Goal: Use online tool/utility

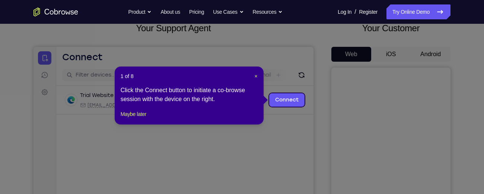
scroll to position [50, 0]
click at [138, 119] on button "Maybe later" at bounding box center [134, 114] width 26 height 9
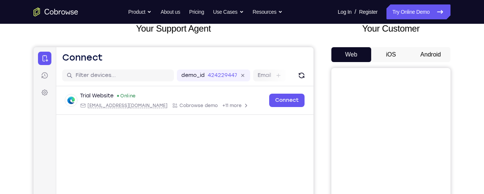
click at [432, 56] on button "Android" at bounding box center [431, 54] width 40 height 15
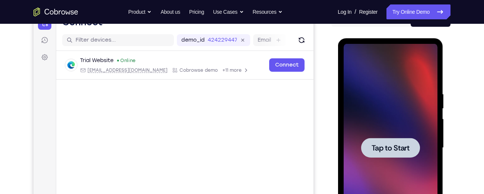
scroll to position [86, 0]
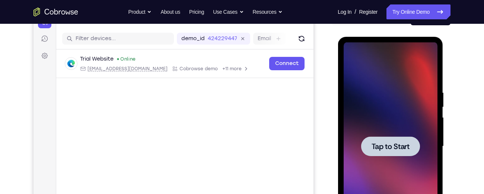
click at [401, 145] on span "Tap to Start" at bounding box center [390, 146] width 38 height 7
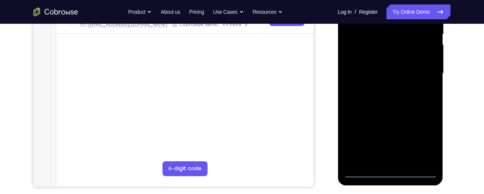
scroll to position [160, 0]
click at [389, 170] on div at bounding box center [390, 73] width 94 height 209
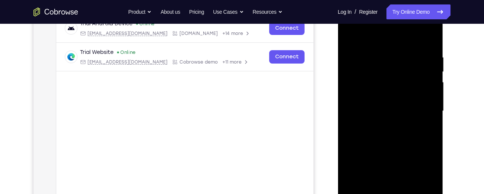
scroll to position [120, 0]
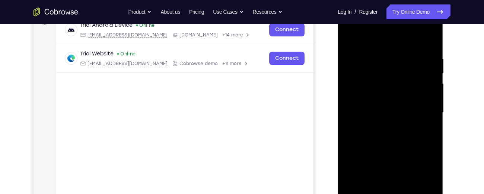
click at [419, 178] on div at bounding box center [390, 113] width 94 height 209
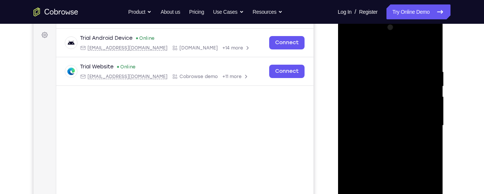
click at [349, 40] on div at bounding box center [390, 126] width 94 height 209
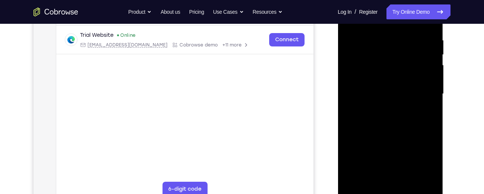
scroll to position [139, 0]
click at [422, 89] on div at bounding box center [390, 94] width 94 height 209
click at [382, 108] on div at bounding box center [390, 94] width 94 height 209
click at [387, 91] on div at bounding box center [390, 94] width 94 height 209
click at [370, 80] on div at bounding box center [390, 94] width 94 height 209
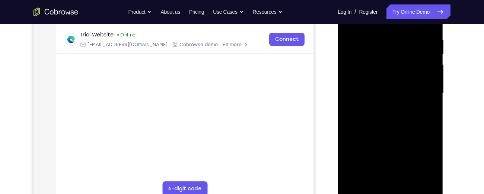
click at [371, 92] on div at bounding box center [390, 94] width 94 height 209
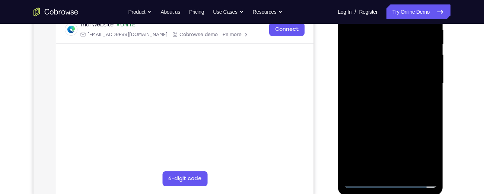
scroll to position [150, 0]
click at [383, 107] on div at bounding box center [390, 83] width 94 height 209
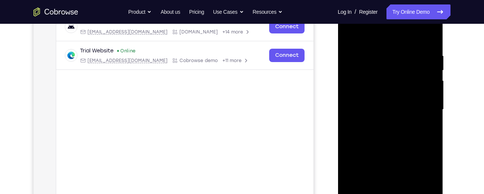
scroll to position [124, 0]
click at [388, 145] on div at bounding box center [390, 109] width 94 height 209
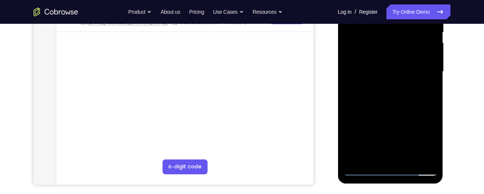
scroll to position [169, 0]
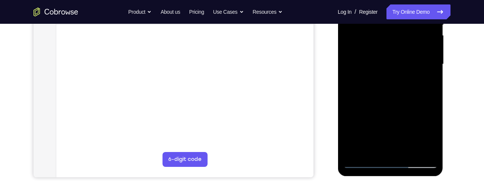
drag, startPoint x: 385, startPoint y: 106, endPoint x: 418, endPoint y: 6, distance: 105.4
click at [418, 6] on div at bounding box center [390, 64] width 94 height 209
drag, startPoint x: 394, startPoint y: 73, endPoint x: 388, endPoint y: 140, distance: 66.9
click at [388, 140] on div at bounding box center [390, 64] width 94 height 209
drag, startPoint x: 393, startPoint y: 82, endPoint x: 384, endPoint y: 169, distance: 87.6
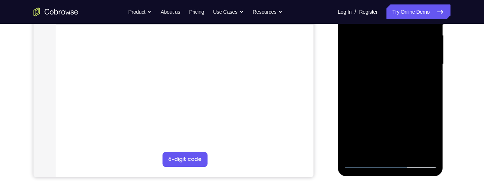
click at [384, 169] on div at bounding box center [390, 66] width 105 height 222
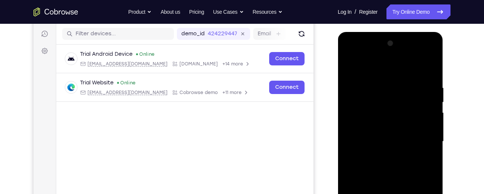
scroll to position [91, 0]
click at [400, 79] on div at bounding box center [390, 142] width 94 height 209
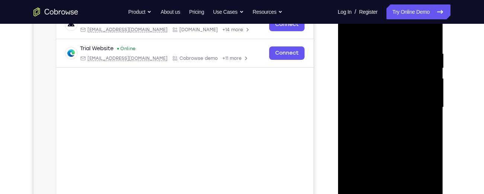
scroll to position [126, 0]
click at [349, 81] on div at bounding box center [390, 107] width 94 height 209
drag, startPoint x: 385, startPoint y: 92, endPoint x: 435, endPoint y: 100, distance: 49.7
click at [435, 100] on div at bounding box center [390, 107] width 94 height 209
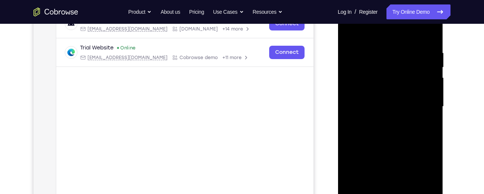
click at [355, 95] on div at bounding box center [390, 107] width 94 height 209
click at [425, 82] on div at bounding box center [390, 107] width 94 height 209
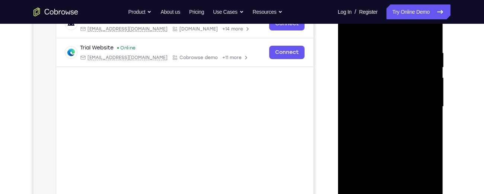
drag, startPoint x: 437, startPoint y: 86, endPoint x: 431, endPoint y: 85, distance: 6.4
click at [431, 85] on div at bounding box center [390, 107] width 94 height 209
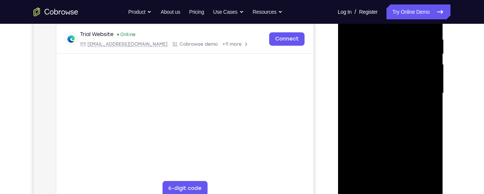
scroll to position [140, 0]
click at [429, 88] on div at bounding box center [390, 93] width 94 height 209
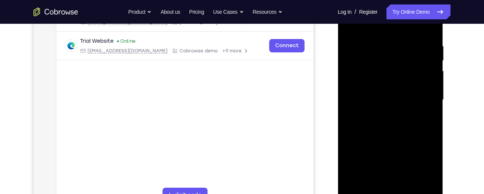
click at [424, 89] on div at bounding box center [390, 100] width 94 height 209
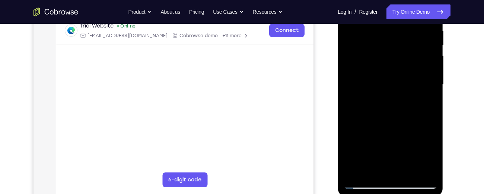
scroll to position [147, 0]
click at [424, 89] on div at bounding box center [390, 85] width 94 height 209
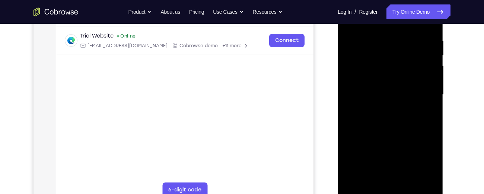
scroll to position [138, 0]
click at [357, 93] on div at bounding box center [390, 95] width 94 height 209
click at [416, 80] on div at bounding box center [390, 95] width 94 height 209
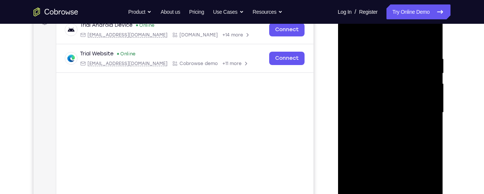
scroll to position [121, 0]
click at [421, 90] on div at bounding box center [390, 112] width 94 height 209
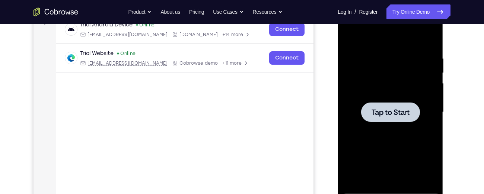
click at [421, 90] on div at bounding box center [390, 112] width 94 height 209
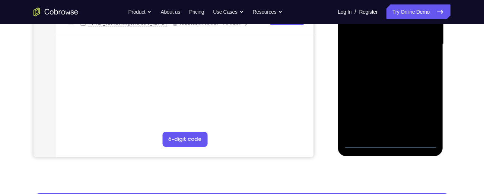
scroll to position [190, 0]
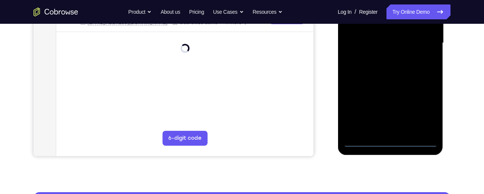
click at [391, 144] on div at bounding box center [390, 43] width 94 height 209
click at [421, 112] on div at bounding box center [390, 43] width 94 height 209
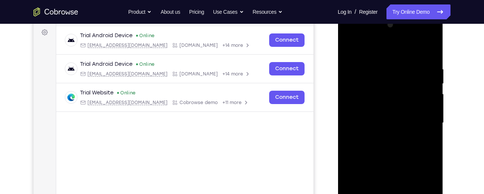
scroll to position [103, 0]
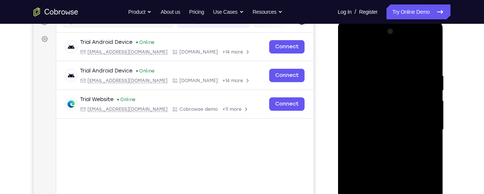
click at [348, 43] on div at bounding box center [390, 130] width 94 height 209
click at [422, 129] on div at bounding box center [390, 130] width 94 height 209
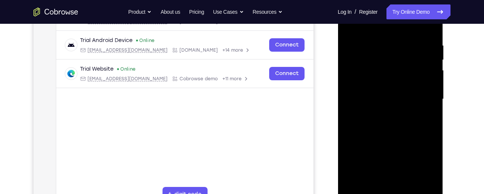
click at [380, 112] on div at bounding box center [390, 99] width 94 height 209
click at [378, 90] on div at bounding box center [390, 99] width 94 height 209
click at [376, 102] on div at bounding box center [390, 99] width 94 height 209
click at [376, 100] on div at bounding box center [390, 99] width 94 height 209
click at [387, 137] on div at bounding box center [390, 99] width 94 height 209
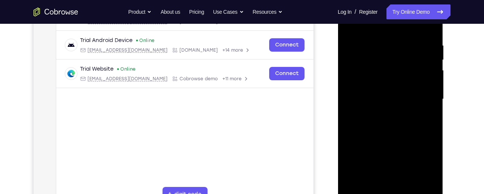
click at [384, 41] on div at bounding box center [390, 99] width 94 height 209
click at [353, 77] on div at bounding box center [390, 99] width 94 height 209
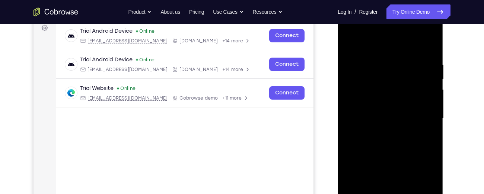
scroll to position [114, 0]
click at [425, 97] on div at bounding box center [390, 119] width 94 height 209
click at [425, 105] on div at bounding box center [390, 119] width 94 height 209
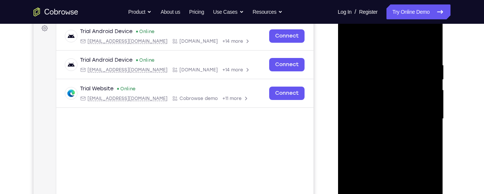
click at [425, 105] on div at bounding box center [390, 119] width 94 height 209
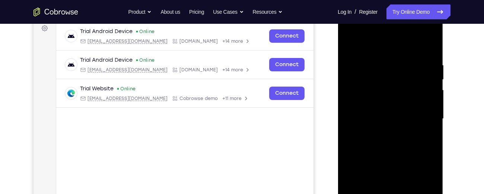
click at [425, 105] on div at bounding box center [390, 119] width 94 height 209
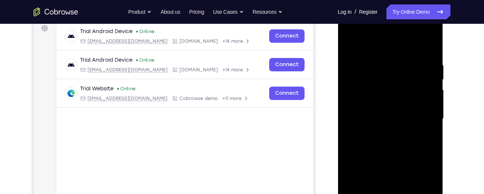
click at [425, 105] on div at bounding box center [390, 119] width 94 height 209
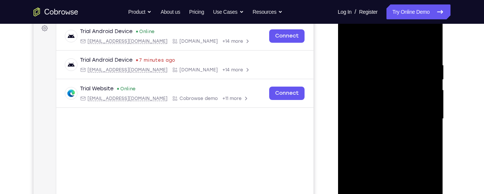
click at [425, 105] on div at bounding box center [390, 119] width 94 height 209
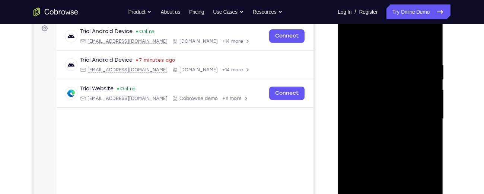
click at [425, 105] on div at bounding box center [390, 119] width 94 height 209
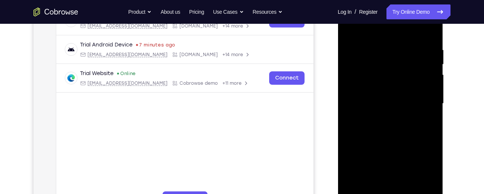
click at [425, 105] on div at bounding box center [390, 104] width 94 height 209
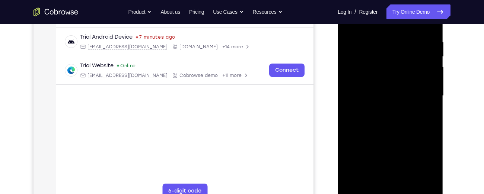
scroll to position [133, 0]
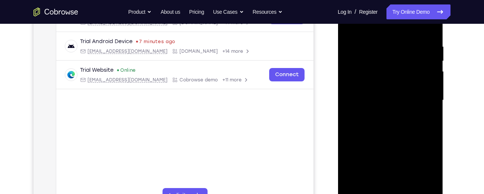
click at [425, 105] on div at bounding box center [390, 100] width 94 height 209
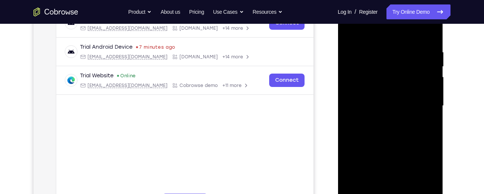
scroll to position [127, 0]
click at [425, 105] on div at bounding box center [390, 105] width 94 height 209
click at [427, 35] on div at bounding box center [390, 105] width 94 height 209
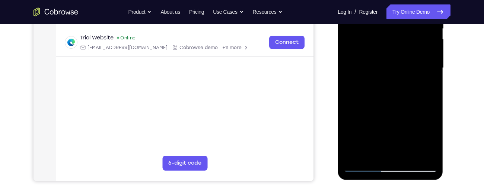
scroll to position [137, 0]
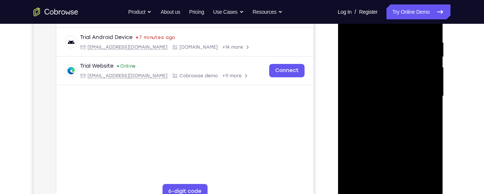
drag, startPoint x: 391, startPoint y: 120, endPoint x: 400, endPoint y: 47, distance: 73.5
click at [400, 47] on div at bounding box center [390, 96] width 94 height 209
drag, startPoint x: 388, startPoint y: 116, endPoint x: 397, endPoint y: 54, distance: 62.5
click at [397, 54] on div at bounding box center [390, 96] width 94 height 209
drag, startPoint x: 380, startPoint y: 121, endPoint x: 385, endPoint y: 64, distance: 57.2
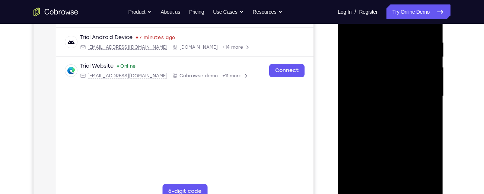
click at [385, 64] on div at bounding box center [390, 96] width 94 height 209
click at [431, 88] on div at bounding box center [390, 96] width 94 height 209
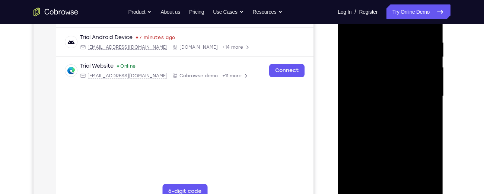
drag, startPoint x: 393, startPoint y: 125, endPoint x: 398, endPoint y: 41, distance: 84.4
click at [398, 41] on div at bounding box center [390, 96] width 94 height 209
drag, startPoint x: 386, startPoint y: 111, endPoint x: 388, endPoint y: 31, distance: 80.1
click at [388, 31] on div at bounding box center [390, 96] width 94 height 209
drag, startPoint x: 377, startPoint y: 117, endPoint x: 381, endPoint y: 41, distance: 75.7
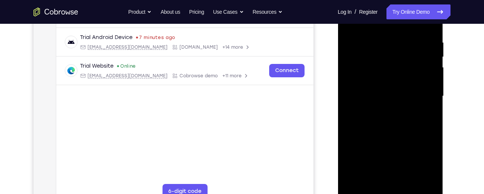
click at [381, 41] on div at bounding box center [390, 96] width 94 height 209
drag, startPoint x: 378, startPoint y: 131, endPoint x: 384, endPoint y: 55, distance: 75.8
click at [384, 55] on div at bounding box center [390, 96] width 94 height 209
click at [432, 126] on div at bounding box center [390, 96] width 94 height 209
drag, startPoint x: 373, startPoint y: 139, endPoint x: 378, endPoint y: 77, distance: 61.6
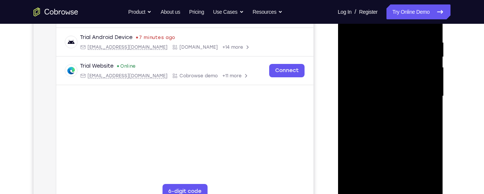
click at [378, 77] on div at bounding box center [390, 96] width 94 height 209
drag, startPoint x: 378, startPoint y: 126, endPoint x: 379, endPoint y: 43, distance: 83.1
click at [379, 43] on div at bounding box center [390, 96] width 94 height 209
drag, startPoint x: 379, startPoint y: 115, endPoint x: 380, endPoint y: 65, distance: 50.3
click at [380, 65] on div at bounding box center [390, 96] width 94 height 209
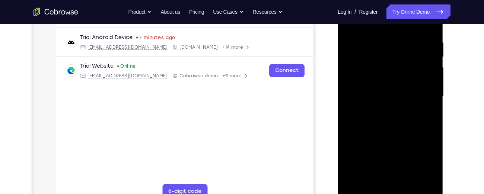
click at [431, 98] on div at bounding box center [390, 96] width 94 height 209
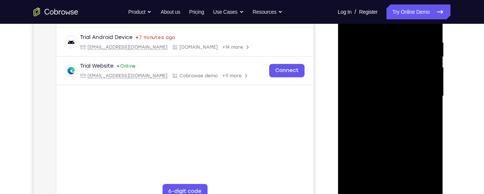
click at [431, 98] on div at bounding box center [390, 96] width 94 height 209
drag, startPoint x: 401, startPoint y: 121, endPoint x: 400, endPoint y: 47, distance: 74.1
click at [400, 47] on div at bounding box center [390, 96] width 94 height 209
drag, startPoint x: 389, startPoint y: 134, endPoint x: 381, endPoint y: 53, distance: 82.4
click at [381, 53] on div at bounding box center [390, 96] width 94 height 209
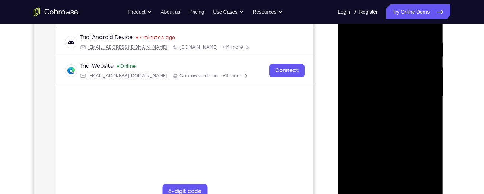
drag, startPoint x: 380, startPoint y: 128, endPoint x: 379, endPoint y: 110, distance: 18.7
click at [379, 110] on div at bounding box center [390, 96] width 94 height 209
click at [428, 97] on div at bounding box center [390, 96] width 94 height 209
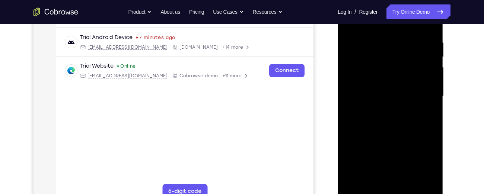
click at [428, 97] on div at bounding box center [390, 96] width 94 height 209
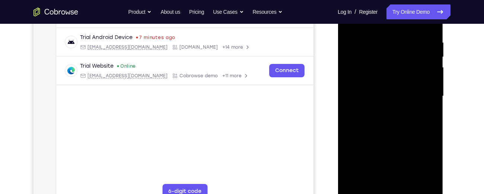
drag, startPoint x: 386, startPoint y: 121, endPoint x: 392, endPoint y: 49, distance: 72.2
click at [392, 49] on div at bounding box center [390, 96] width 94 height 209
drag, startPoint x: 394, startPoint y: 139, endPoint x: 386, endPoint y: 49, distance: 89.7
click at [386, 49] on div at bounding box center [390, 96] width 94 height 209
drag, startPoint x: 383, startPoint y: 131, endPoint x: 383, endPoint y: 57, distance: 74.5
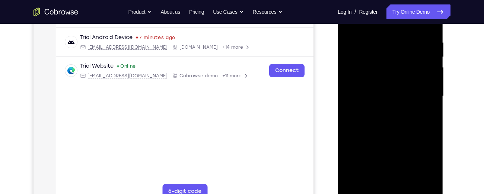
click at [383, 57] on div at bounding box center [390, 96] width 94 height 209
drag, startPoint x: 381, startPoint y: 111, endPoint x: 380, endPoint y: 44, distance: 67.8
click at [380, 44] on div at bounding box center [390, 96] width 94 height 209
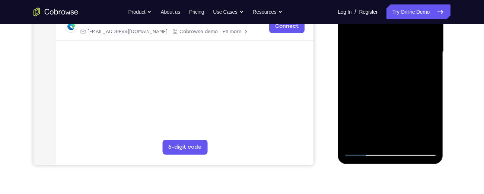
scroll to position [181, 0]
drag, startPoint x: 377, startPoint y: 104, endPoint x: 382, endPoint y: 30, distance: 73.9
click at [382, 30] on div at bounding box center [390, 51] width 94 height 209
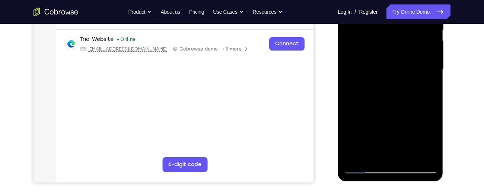
scroll to position [126, 0]
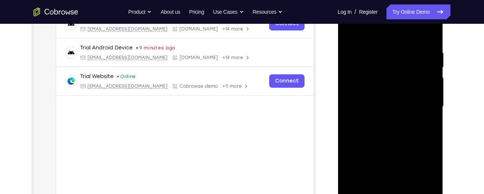
click at [432, 80] on div at bounding box center [390, 107] width 94 height 209
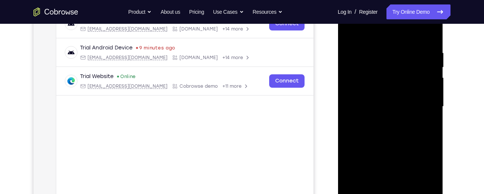
click at [432, 80] on div at bounding box center [390, 107] width 94 height 209
click at [405, 104] on div at bounding box center [390, 107] width 94 height 209
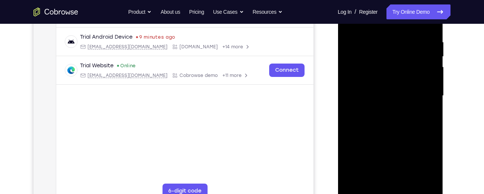
scroll to position [138, 0]
drag, startPoint x: 405, startPoint y: 92, endPoint x: 410, endPoint y: 36, distance: 56.8
click at [410, 36] on div at bounding box center [390, 95] width 94 height 209
drag, startPoint x: 393, startPoint y: 118, endPoint x: 398, endPoint y: 58, distance: 59.8
click at [398, 58] on div at bounding box center [390, 95] width 94 height 209
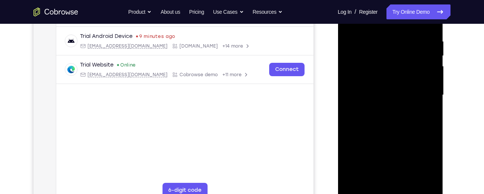
click at [431, 103] on div at bounding box center [390, 95] width 94 height 209
drag, startPoint x: 394, startPoint y: 144, endPoint x: 399, endPoint y: 49, distance: 95.4
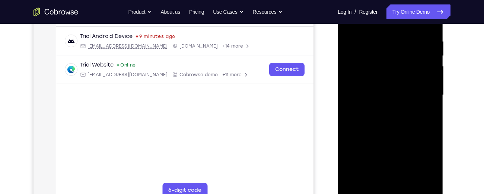
click at [399, 49] on div at bounding box center [390, 95] width 94 height 209
drag, startPoint x: 390, startPoint y: 117, endPoint x: 385, endPoint y: 33, distance: 84.0
click at [385, 33] on div at bounding box center [390, 95] width 94 height 209
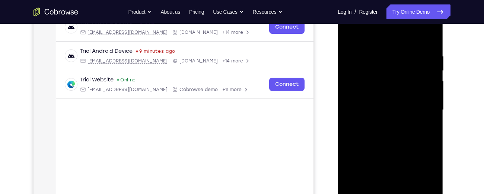
scroll to position [123, 0]
drag, startPoint x: 381, startPoint y: 86, endPoint x: 378, endPoint y: 48, distance: 38.1
click at [378, 48] on div at bounding box center [390, 110] width 94 height 209
click at [378, 78] on div at bounding box center [390, 110] width 94 height 209
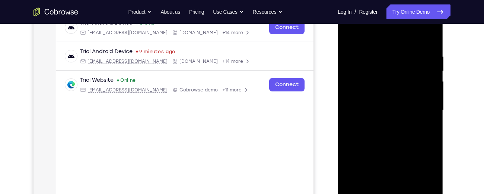
drag, startPoint x: 378, startPoint y: 107, endPoint x: 381, endPoint y: 47, distance: 60.4
click at [381, 47] on div at bounding box center [390, 110] width 94 height 209
drag, startPoint x: 379, startPoint y: 124, endPoint x: 381, endPoint y: 72, distance: 52.6
click at [381, 72] on div at bounding box center [390, 110] width 94 height 209
drag, startPoint x: 377, startPoint y: 123, endPoint x: 376, endPoint y: 89, distance: 33.9
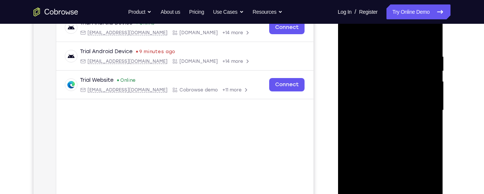
click at [376, 89] on div at bounding box center [390, 110] width 94 height 209
drag, startPoint x: 375, startPoint y: 125, endPoint x: 381, endPoint y: 62, distance: 63.6
click at [381, 62] on div at bounding box center [390, 110] width 94 height 209
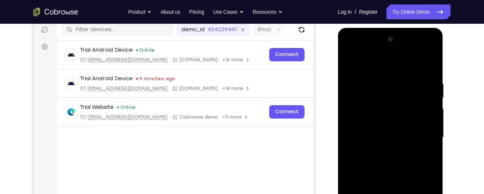
scroll to position [91, 0]
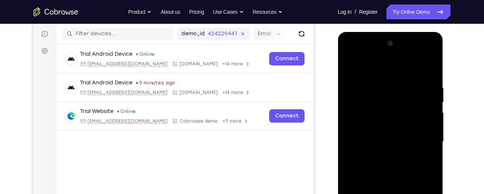
drag, startPoint x: 381, startPoint y: 126, endPoint x: 378, endPoint y: 142, distance: 15.9
click at [378, 142] on div at bounding box center [390, 142] width 94 height 209
click at [429, 91] on div at bounding box center [390, 142] width 94 height 209
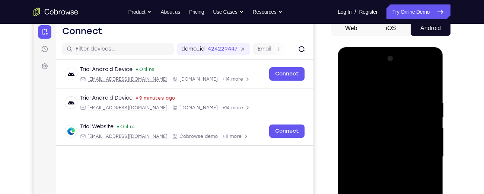
scroll to position [76, 0]
drag, startPoint x: 410, startPoint y: 102, endPoint x: 406, endPoint y: 143, distance: 41.2
click at [406, 143] on div at bounding box center [390, 157] width 94 height 209
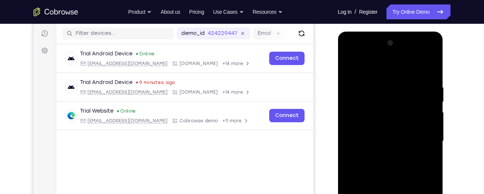
scroll to position [99, 0]
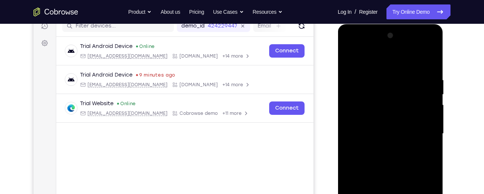
click at [431, 124] on div at bounding box center [390, 134] width 94 height 209
drag, startPoint x: 400, startPoint y: 136, endPoint x: 407, endPoint y: 62, distance: 73.8
click at [407, 62] on div at bounding box center [390, 134] width 94 height 209
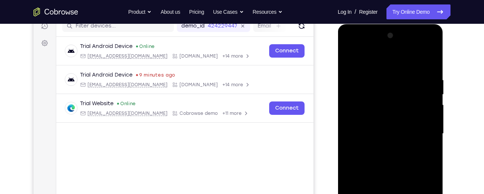
drag, startPoint x: 396, startPoint y: 121, endPoint x: 402, endPoint y: 48, distance: 73.6
click at [402, 48] on div at bounding box center [390, 134] width 94 height 209
drag, startPoint x: 388, startPoint y: 121, endPoint x: 389, endPoint y: 51, distance: 70.4
click at [389, 51] on div at bounding box center [390, 134] width 94 height 209
drag, startPoint x: 387, startPoint y: 140, endPoint x: 385, endPoint y: 66, distance: 73.8
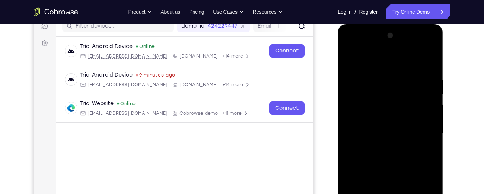
click at [385, 66] on div at bounding box center [390, 134] width 94 height 209
drag, startPoint x: 378, startPoint y: 133, endPoint x: 381, endPoint y: 81, distance: 51.5
click at [381, 81] on div at bounding box center [390, 134] width 94 height 209
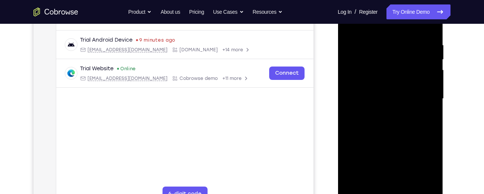
scroll to position [135, 0]
drag, startPoint x: 380, startPoint y: 124, endPoint x: 382, endPoint y: 55, distance: 69.0
click at [382, 55] on div at bounding box center [390, 98] width 94 height 209
drag, startPoint x: 376, startPoint y: 133, endPoint x: 377, endPoint y: 57, distance: 75.2
click at [377, 57] on div at bounding box center [390, 98] width 94 height 209
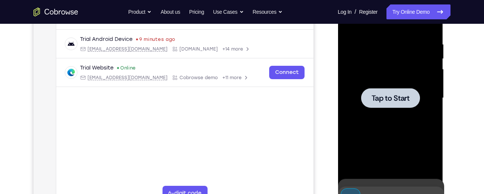
drag, startPoint x: 377, startPoint y: 130, endPoint x: 375, endPoint y: 83, distance: 46.9
click at [375, 83] on div at bounding box center [390, 98] width 94 height 209
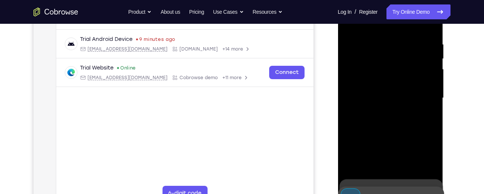
scroll to position [179, 0]
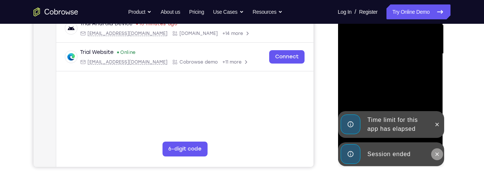
click at [437, 155] on icon at bounding box center [437, 155] width 6 height 6
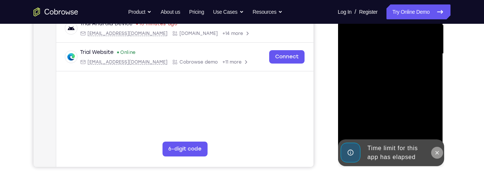
click at [438, 152] on icon at bounding box center [437, 153] width 6 height 6
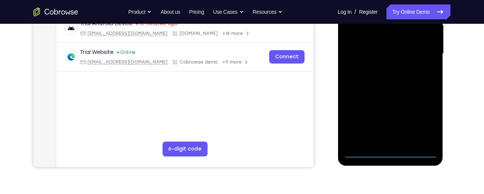
click at [389, 153] on div at bounding box center [390, 54] width 94 height 209
click at [423, 123] on div at bounding box center [390, 54] width 94 height 209
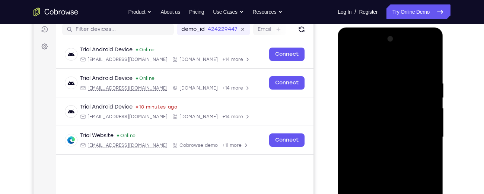
scroll to position [96, 0]
click at [353, 53] on div at bounding box center [390, 137] width 94 height 209
click at [357, 114] on div at bounding box center [390, 137] width 94 height 209
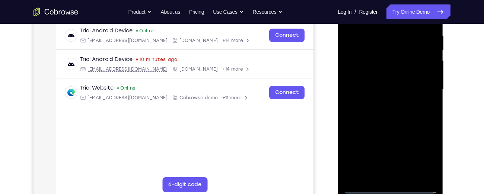
scroll to position [144, 0]
click at [390, 136] on div at bounding box center [390, 89] width 94 height 209
click at [377, 53] on div at bounding box center [390, 89] width 94 height 209
click at [383, 69] on div at bounding box center [390, 89] width 94 height 209
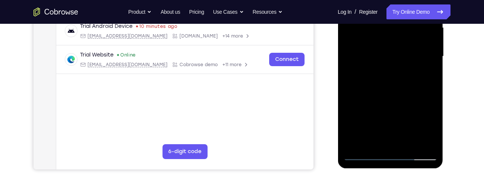
scroll to position [177, 0]
click at [428, 140] on div at bounding box center [390, 56] width 94 height 209
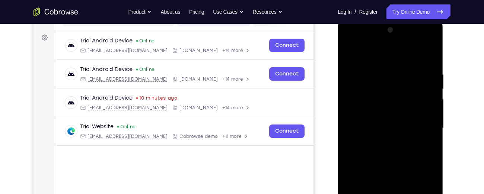
scroll to position [104, 0]
click at [385, 95] on div at bounding box center [390, 129] width 94 height 209
click at [382, 109] on div at bounding box center [390, 129] width 94 height 209
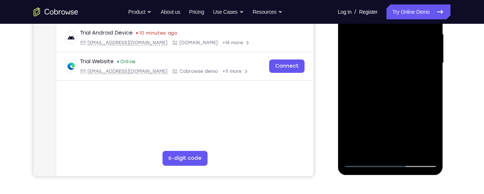
scroll to position [170, 0]
drag, startPoint x: 398, startPoint y: 113, endPoint x: 398, endPoint y: 82, distance: 30.9
click at [398, 82] on div at bounding box center [390, 63] width 94 height 209
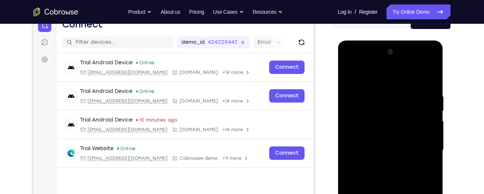
scroll to position [82, 0]
click at [431, 63] on div at bounding box center [390, 151] width 94 height 209
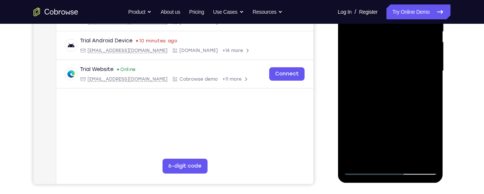
scroll to position [184, 0]
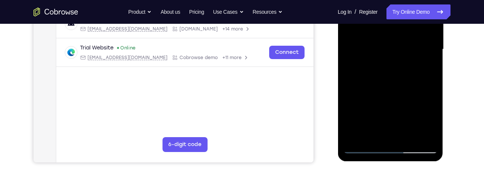
click at [427, 104] on div at bounding box center [390, 49] width 94 height 209
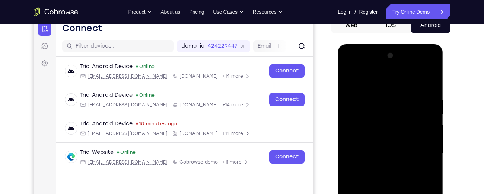
scroll to position [79, 0]
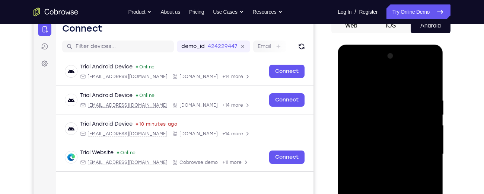
click at [356, 77] on div at bounding box center [390, 154] width 94 height 209
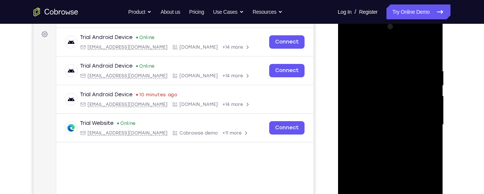
scroll to position [108, 0]
click at [423, 104] on div at bounding box center [390, 124] width 94 height 209
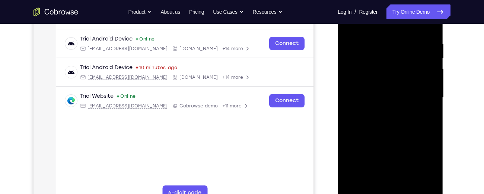
scroll to position [141, 0]
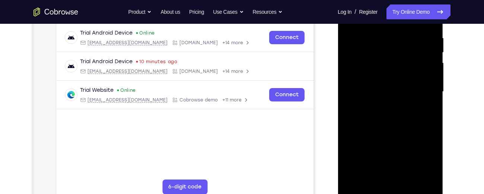
click at [385, 101] on div at bounding box center [390, 92] width 94 height 209
drag, startPoint x: 385, startPoint y: 101, endPoint x: 385, endPoint y: 89, distance: 12.3
click at [385, 89] on div at bounding box center [390, 92] width 94 height 209
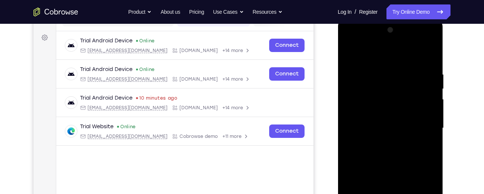
scroll to position [104, 0]
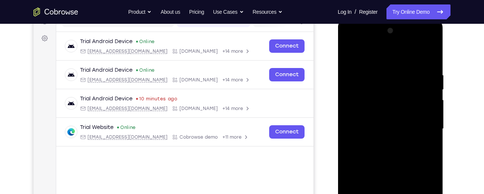
click at [360, 96] on div at bounding box center [390, 129] width 94 height 209
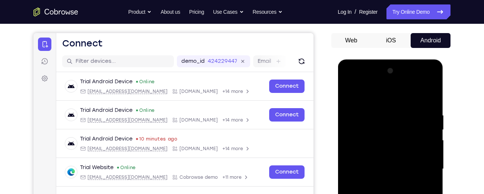
scroll to position [60, 0]
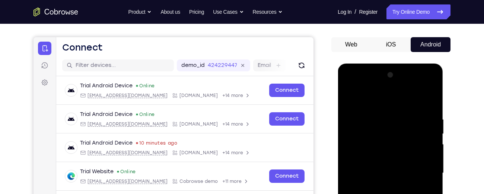
drag, startPoint x: 358, startPoint y: 101, endPoint x: 358, endPoint y: 131, distance: 30.5
click at [358, 131] on div at bounding box center [390, 173] width 94 height 209
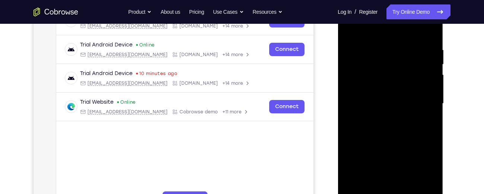
scroll to position [131, 0]
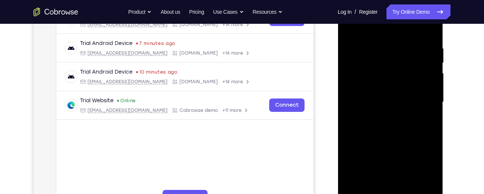
drag, startPoint x: 365, startPoint y: 99, endPoint x: 363, endPoint y: 131, distance: 32.1
click at [363, 131] on div at bounding box center [390, 102] width 94 height 209
drag, startPoint x: 363, startPoint y: 81, endPoint x: 362, endPoint y: 113, distance: 32.1
click at [362, 113] on div at bounding box center [390, 102] width 94 height 209
click at [367, 30] on div at bounding box center [390, 102] width 94 height 209
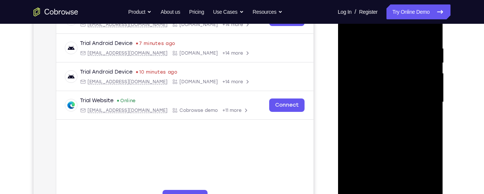
drag, startPoint x: 387, startPoint y: 103, endPoint x: 387, endPoint y: 72, distance: 30.6
click at [387, 72] on div at bounding box center [390, 102] width 94 height 209
drag, startPoint x: 379, startPoint y: 90, endPoint x: 378, endPoint y: 118, distance: 28.7
click at [378, 118] on div at bounding box center [390, 102] width 94 height 209
drag, startPoint x: 379, startPoint y: 86, endPoint x: 377, endPoint y: 117, distance: 31.0
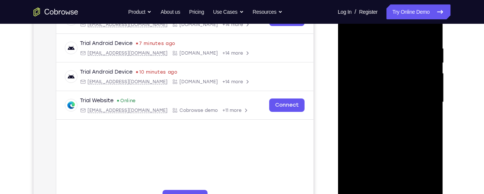
click at [377, 117] on div at bounding box center [390, 102] width 94 height 209
click at [383, 68] on div at bounding box center [390, 102] width 94 height 209
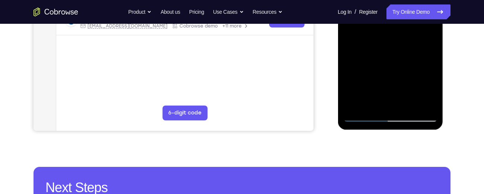
scroll to position [219, 0]
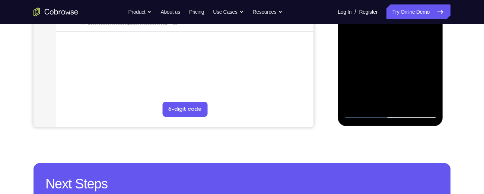
click at [364, 113] on div at bounding box center [390, 14] width 94 height 209
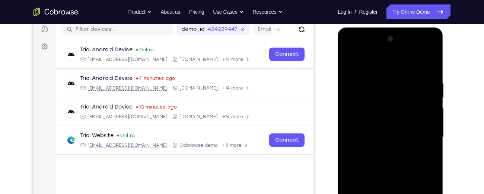
scroll to position [95, 0]
drag, startPoint x: 365, startPoint y: 73, endPoint x: 364, endPoint y: 125, distance: 52.6
click at [364, 125] on div at bounding box center [390, 138] width 94 height 209
click at [359, 64] on div at bounding box center [390, 138] width 94 height 209
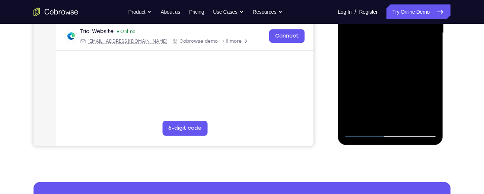
scroll to position [200, 0]
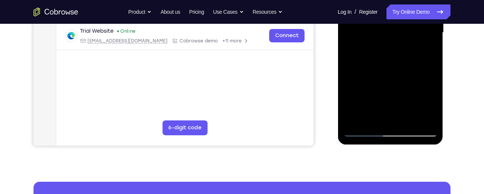
click at [407, 65] on div at bounding box center [390, 32] width 94 height 209
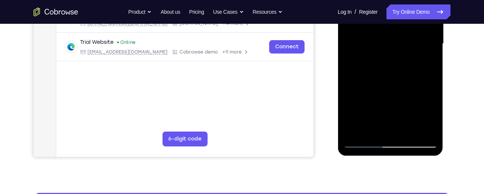
scroll to position [188, 0]
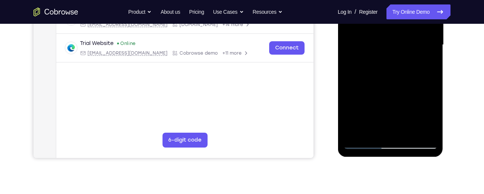
drag, startPoint x: 387, startPoint y: 87, endPoint x: 362, endPoint y: 140, distance: 58.5
click at [362, 140] on div at bounding box center [390, 45] width 94 height 209
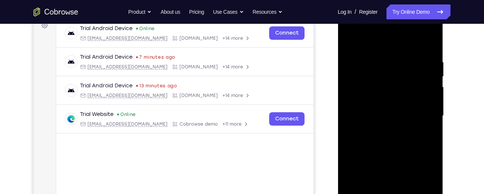
scroll to position [117, 0]
drag, startPoint x: 369, startPoint y: 134, endPoint x: 436, endPoint y: 70, distance: 91.9
click at [436, 70] on div at bounding box center [390, 116] width 94 height 209
drag, startPoint x: 386, startPoint y: 105, endPoint x: 380, endPoint y: 22, distance: 83.7
click at [380, 22] on div at bounding box center [390, 116] width 94 height 209
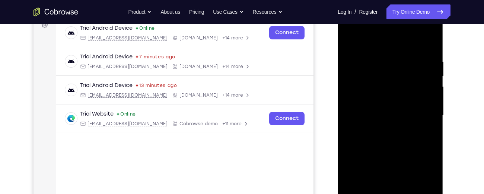
drag, startPoint x: 381, startPoint y: 147, endPoint x: 379, endPoint y: 41, distance: 106.2
click at [379, 41] on div at bounding box center [390, 116] width 94 height 209
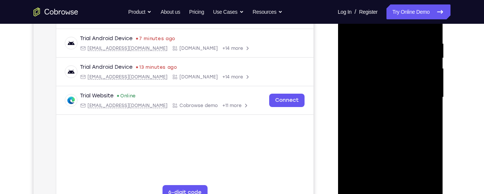
scroll to position [134, 0]
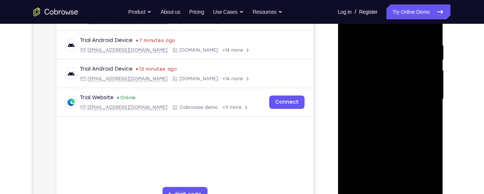
click at [362, 85] on div at bounding box center [390, 99] width 94 height 209
click at [362, 90] on div at bounding box center [390, 99] width 94 height 209
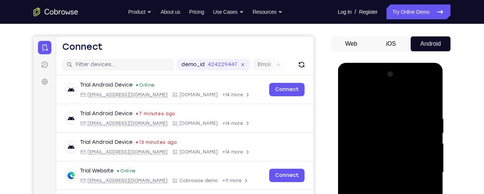
scroll to position [60, 0]
click at [349, 85] on div at bounding box center [390, 173] width 94 height 209
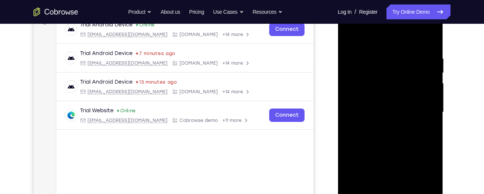
scroll to position [121, 0]
click at [355, 85] on div at bounding box center [390, 112] width 94 height 209
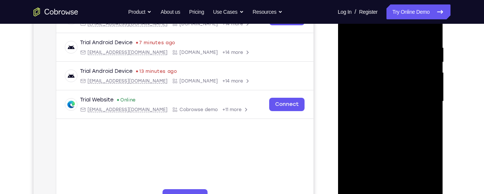
scroll to position [132, 0]
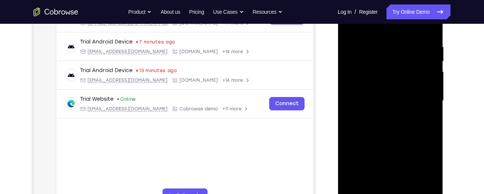
drag, startPoint x: 401, startPoint y: 115, endPoint x: 395, endPoint y: 68, distance: 47.3
click at [395, 68] on div at bounding box center [390, 101] width 94 height 209
drag, startPoint x: 396, startPoint y: 101, endPoint x: 394, endPoint y: 64, distance: 37.7
click at [394, 64] on div at bounding box center [390, 101] width 94 height 209
drag, startPoint x: 396, startPoint y: 111, endPoint x: 393, endPoint y: 64, distance: 47.0
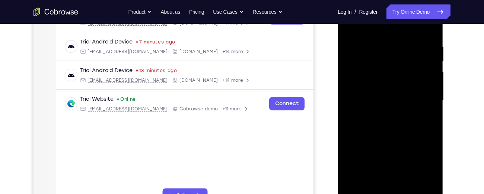
click at [393, 64] on div at bounding box center [390, 101] width 94 height 209
drag, startPoint x: 398, startPoint y: 114, endPoint x: 398, endPoint y: 73, distance: 41.0
click at [398, 73] on div at bounding box center [390, 101] width 94 height 209
drag, startPoint x: 398, startPoint y: 110, endPoint x: 399, endPoint y: 61, distance: 48.1
click at [399, 61] on div at bounding box center [390, 101] width 94 height 209
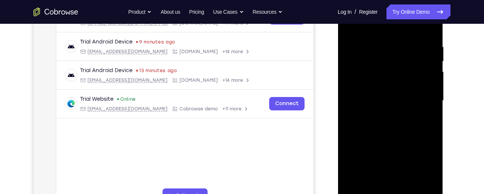
drag, startPoint x: 397, startPoint y: 109, endPoint x: 401, endPoint y: 67, distance: 42.3
click at [401, 67] on div at bounding box center [390, 101] width 94 height 209
drag, startPoint x: 396, startPoint y: 109, endPoint x: 394, endPoint y: 70, distance: 39.5
click at [394, 70] on div at bounding box center [390, 101] width 94 height 209
drag, startPoint x: 399, startPoint y: 112, endPoint x: 402, endPoint y: 63, distance: 49.6
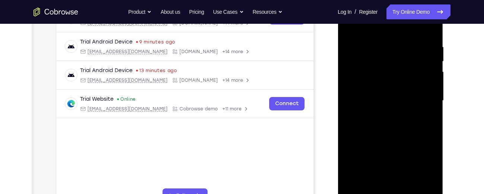
click at [402, 63] on div at bounding box center [390, 101] width 94 height 209
drag, startPoint x: 399, startPoint y: 105, endPoint x: 398, endPoint y: 61, distance: 44.3
click at [398, 61] on div at bounding box center [390, 101] width 94 height 209
drag, startPoint x: 398, startPoint y: 111, endPoint x: 399, endPoint y: 60, distance: 51.4
click at [399, 60] on div at bounding box center [390, 101] width 94 height 209
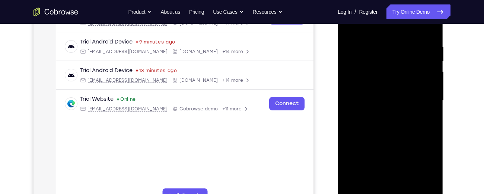
drag, startPoint x: 399, startPoint y: 103, endPoint x: 394, endPoint y: 63, distance: 40.5
click at [394, 63] on div at bounding box center [390, 101] width 94 height 209
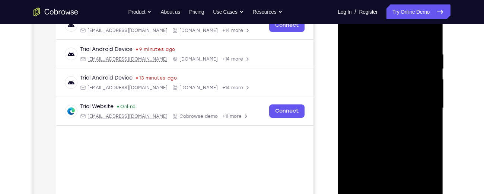
scroll to position [123, 0]
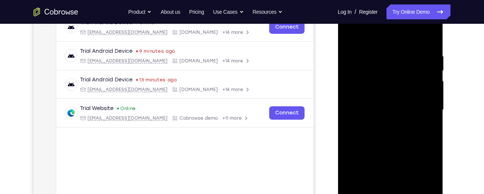
drag, startPoint x: 394, startPoint y: 107, endPoint x: 390, endPoint y: 48, distance: 59.3
click at [390, 48] on div at bounding box center [390, 110] width 94 height 209
drag, startPoint x: 388, startPoint y: 107, endPoint x: 390, endPoint y: 61, distance: 45.1
click at [390, 61] on div at bounding box center [390, 110] width 94 height 209
drag, startPoint x: 386, startPoint y: 112, endPoint x: 387, endPoint y: 70, distance: 42.1
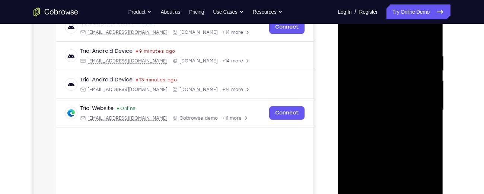
click at [387, 70] on div at bounding box center [390, 110] width 94 height 209
drag, startPoint x: 389, startPoint y: 108, endPoint x: 393, endPoint y: 63, distance: 44.9
click at [393, 63] on div at bounding box center [390, 110] width 94 height 209
drag, startPoint x: 393, startPoint y: 114, endPoint x: 394, endPoint y: 63, distance: 51.1
click at [394, 63] on div at bounding box center [390, 110] width 94 height 209
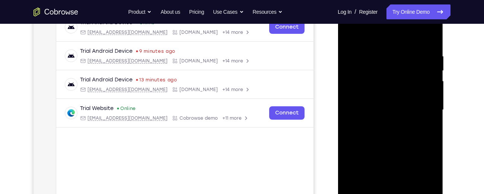
drag, startPoint x: 394, startPoint y: 114, endPoint x: 397, endPoint y: 50, distance: 64.1
click at [397, 50] on div at bounding box center [390, 110] width 94 height 209
drag, startPoint x: 393, startPoint y: 105, endPoint x: 394, endPoint y: 58, distance: 46.6
click at [394, 58] on div at bounding box center [390, 110] width 94 height 209
drag, startPoint x: 398, startPoint y: 96, endPoint x: 400, endPoint y: 42, distance: 53.7
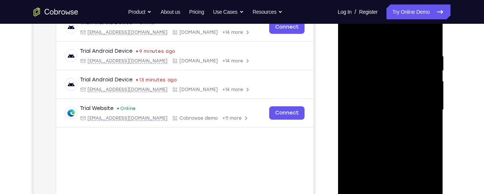
click at [400, 42] on div at bounding box center [390, 110] width 94 height 209
drag, startPoint x: 393, startPoint y: 101, endPoint x: 395, endPoint y: 54, distance: 47.0
click at [395, 54] on div at bounding box center [390, 110] width 94 height 209
drag, startPoint x: 392, startPoint y: 95, endPoint x: 393, endPoint y: 50, distance: 44.3
click at [393, 50] on div at bounding box center [390, 110] width 94 height 209
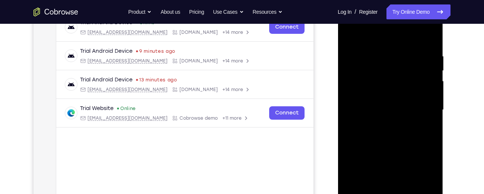
drag, startPoint x: 390, startPoint y: 104, endPoint x: 391, endPoint y: 64, distance: 39.9
click at [391, 64] on div at bounding box center [390, 110] width 94 height 209
drag, startPoint x: 393, startPoint y: 108, endPoint x: 400, endPoint y: 43, distance: 64.8
click at [400, 43] on div at bounding box center [390, 110] width 94 height 209
drag, startPoint x: 390, startPoint y: 114, endPoint x: 393, endPoint y: 52, distance: 62.3
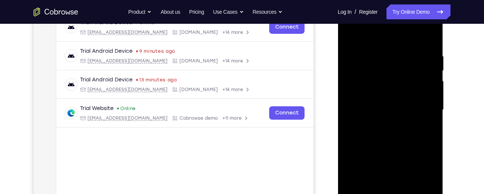
click at [393, 52] on div at bounding box center [390, 110] width 94 height 209
drag, startPoint x: 386, startPoint y: 112, endPoint x: 390, endPoint y: 57, distance: 55.6
click at [390, 57] on div at bounding box center [390, 110] width 94 height 209
drag, startPoint x: 389, startPoint y: 109, endPoint x: 393, endPoint y: 58, distance: 51.2
click at [393, 58] on div at bounding box center [390, 110] width 94 height 209
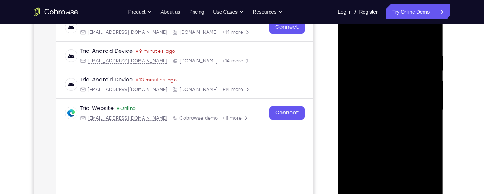
drag, startPoint x: 390, startPoint y: 109, endPoint x: 395, endPoint y: 51, distance: 58.3
click at [395, 51] on div at bounding box center [390, 110] width 94 height 209
drag, startPoint x: 391, startPoint y: 98, endPoint x: 396, endPoint y: 43, distance: 54.9
click at [396, 43] on div at bounding box center [390, 110] width 94 height 209
drag, startPoint x: 391, startPoint y: 113, endPoint x: 394, endPoint y: 62, distance: 50.8
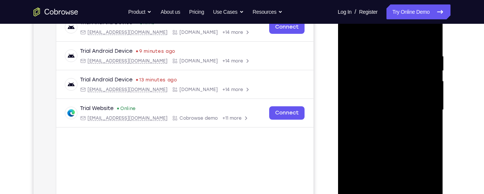
click at [394, 62] on div at bounding box center [390, 110] width 94 height 209
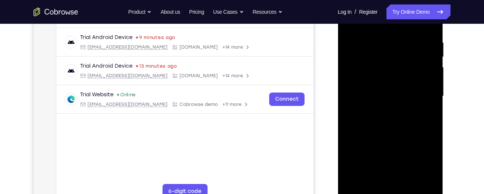
scroll to position [138, 0]
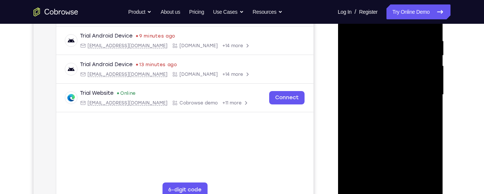
click at [378, 83] on div at bounding box center [390, 95] width 94 height 209
drag, startPoint x: 390, startPoint y: 107, endPoint x: 392, endPoint y: 48, distance: 58.9
click at [392, 48] on div at bounding box center [390, 95] width 94 height 209
drag, startPoint x: 390, startPoint y: 110, endPoint x: 392, endPoint y: 59, distance: 51.4
click at [392, 59] on div at bounding box center [390, 95] width 94 height 209
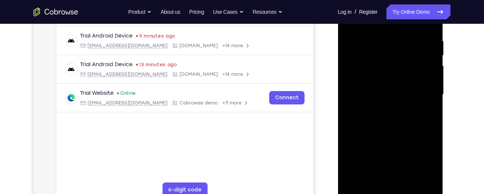
drag, startPoint x: 392, startPoint y: 118, endPoint x: 397, endPoint y: 55, distance: 62.8
click at [397, 55] on div at bounding box center [390, 95] width 94 height 209
drag, startPoint x: 391, startPoint y: 107, endPoint x: 394, endPoint y: 62, distance: 44.8
click at [394, 62] on div at bounding box center [390, 95] width 94 height 209
drag, startPoint x: 392, startPoint y: 110, endPoint x: 393, endPoint y: 53, distance: 57.4
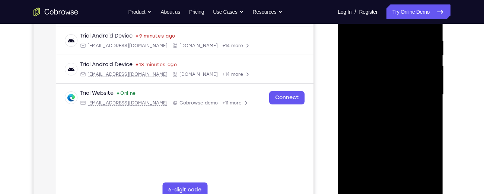
click at [393, 53] on div at bounding box center [390, 95] width 94 height 209
drag, startPoint x: 394, startPoint y: 113, endPoint x: 399, endPoint y: 54, distance: 59.0
click at [399, 54] on div at bounding box center [390, 95] width 94 height 209
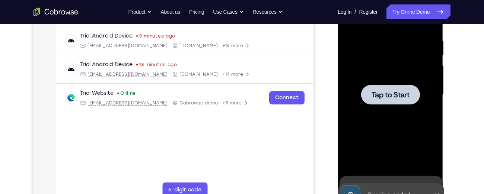
click at [397, 68] on div at bounding box center [390, 95] width 94 height 209
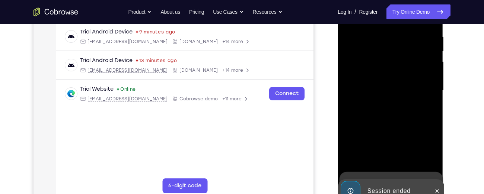
scroll to position [156, 0]
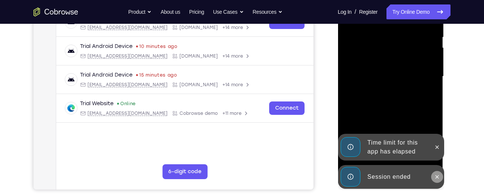
click at [434, 179] on icon at bounding box center [437, 177] width 6 height 6
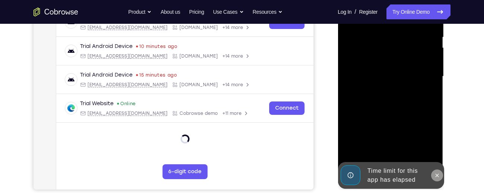
click at [437, 174] on icon at bounding box center [437, 176] width 6 height 6
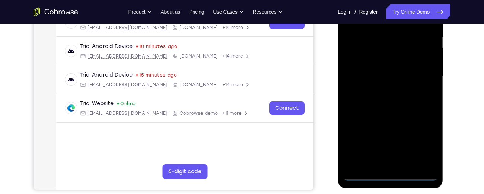
click at [390, 174] on div at bounding box center [390, 76] width 94 height 209
click at [417, 147] on div at bounding box center [390, 76] width 94 height 209
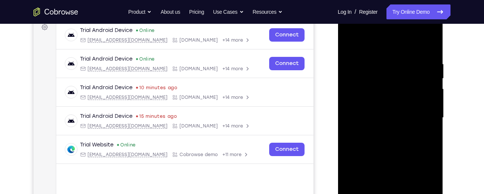
scroll to position [113, 0]
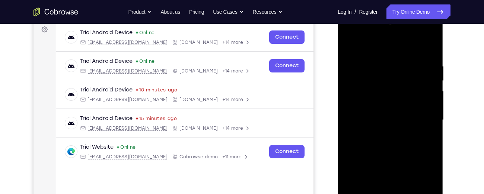
click at [353, 32] on div at bounding box center [390, 120] width 94 height 209
click at [421, 116] on div at bounding box center [390, 120] width 94 height 209
click at [381, 133] on div at bounding box center [390, 120] width 94 height 209
click at [379, 115] on div at bounding box center [390, 120] width 94 height 209
click at [377, 123] on div at bounding box center [390, 120] width 94 height 209
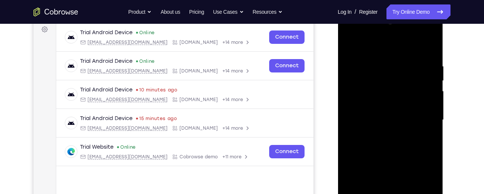
click at [375, 120] on div at bounding box center [390, 120] width 94 height 209
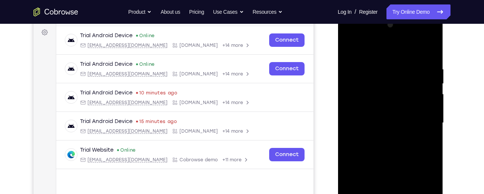
scroll to position [107, 0]
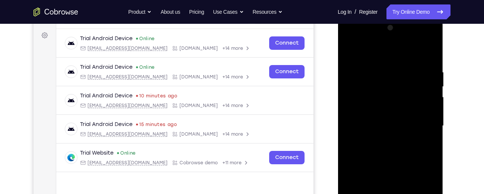
click at [376, 108] on div at bounding box center [390, 126] width 94 height 209
click at [394, 158] on div at bounding box center [390, 126] width 94 height 209
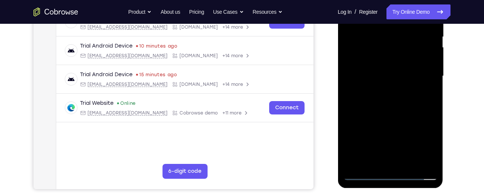
scroll to position [157, 0]
click at [418, 109] on div at bounding box center [390, 76] width 94 height 209
drag, startPoint x: 418, startPoint y: 109, endPoint x: 416, endPoint y: 31, distance: 78.6
click at [416, 31] on div at bounding box center [390, 76] width 94 height 209
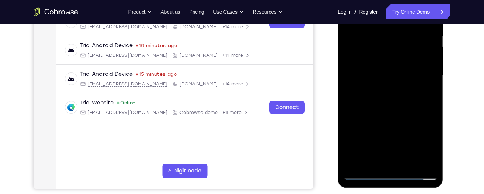
drag, startPoint x: 399, startPoint y: 132, endPoint x: 409, endPoint y: 25, distance: 108.1
click at [409, 25] on div at bounding box center [390, 76] width 94 height 209
drag, startPoint x: 403, startPoint y: 85, endPoint x: 400, endPoint y: 124, distance: 39.2
click at [400, 124] on div at bounding box center [390, 76] width 94 height 209
click at [430, 91] on div at bounding box center [390, 76] width 94 height 209
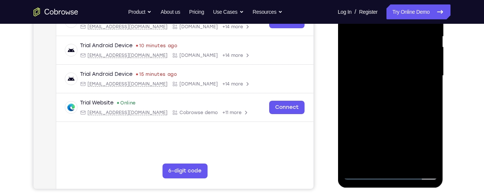
click at [430, 91] on div at bounding box center [390, 76] width 94 height 209
drag, startPoint x: 397, startPoint y: 120, endPoint x: 391, endPoint y: 45, distance: 75.9
click at [391, 45] on div at bounding box center [390, 76] width 94 height 209
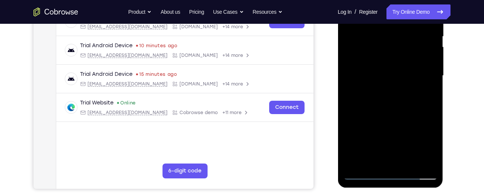
drag, startPoint x: 387, startPoint y: 123, endPoint x: 389, endPoint y: 29, distance: 94.3
click at [389, 29] on div at bounding box center [390, 76] width 94 height 209
drag, startPoint x: 384, startPoint y: 120, endPoint x: 385, endPoint y: 26, distance: 93.9
click at [385, 26] on div at bounding box center [390, 76] width 94 height 209
drag, startPoint x: 385, startPoint y: 121, endPoint x: 381, endPoint y: 63, distance: 59.0
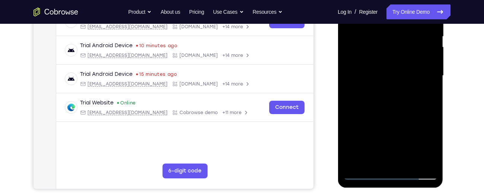
click at [381, 63] on div at bounding box center [390, 76] width 94 height 209
click at [433, 98] on div at bounding box center [390, 76] width 94 height 209
drag, startPoint x: 399, startPoint y: 135, endPoint x: 400, endPoint y: 88, distance: 46.6
click at [400, 88] on div at bounding box center [390, 76] width 94 height 209
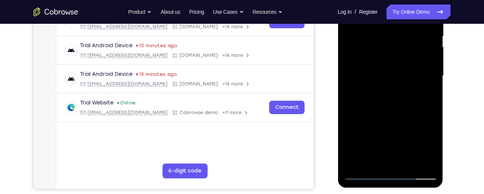
drag, startPoint x: 387, startPoint y: 117, endPoint x: 393, endPoint y: 58, distance: 58.8
click at [393, 58] on div at bounding box center [390, 76] width 94 height 209
drag, startPoint x: 382, startPoint y: 128, endPoint x: 383, endPoint y: 123, distance: 5.6
click at [383, 123] on div at bounding box center [390, 76] width 94 height 209
drag, startPoint x: 382, startPoint y: 139, endPoint x: 394, endPoint y: 48, distance: 91.7
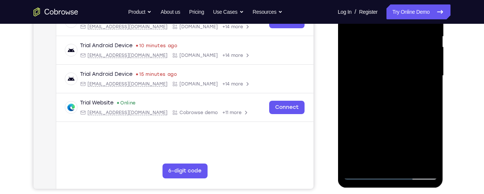
click at [394, 48] on div at bounding box center [390, 76] width 94 height 209
drag, startPoint x: 381, startPoint y: 132, endPoint x: 382, endPoint y: 59, distance: 73.0
click at [382, 59] on div at bounding box center [390, 76] width 94 height 209
drag, startPoint x: 382, startPoint y: 117, endPoint x: 382, endPoint y: 89, distance: 27.9
click at [382, 89] on div at bounding box center [390, 76] width 94 height 209
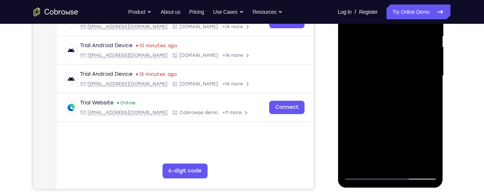
drag, startPoint x: 381, startPoint y: 127, endPoint x: 394, endPoint y: 39, distance: 89.5
click at [394, 39] on div at bounding box center [390, 76] width 94 height 209
drag, startPoint x: 384, startPoint y: 125, endPoint x: 392, endPoint y: 54, distance: 71.3
click at [392, 54] on div at bounding box center [390, 76] width 94 height 209
click at [434, 92] on div at bounding box center [390, 76] width 94 height 209
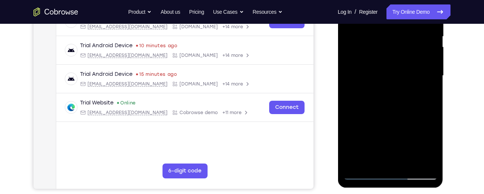
click at [434, 92] on div at bounding box center [390, 76] width 94 height 209
drag, startPoint x: 381, startPoint y: 129, endPoint x: 379, endPoint y: 46, distance: 82.7
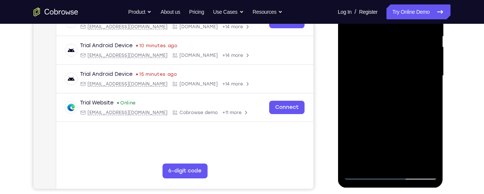
click at [379, 46] on div at bounding box center [390, 76] width 94 height 209
drag, startPoint x: 373, startPoint y: 135, endPoint x: 383, endPoint y: 51, distance: 84.7
click at [383, 51] on div at bounding box center [390, 76] width 94 height 209
drag, startPoint x: 381, startPoint y: 119, endPoint x: 390, endPoint y: 40, distance: 79.8
click at [390, 40] on div at bounding box center [390, 76] width 94 height 209
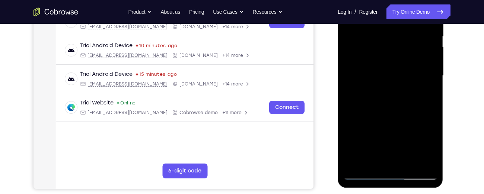
drag, startPoint x: 379, startPoint y: 129, endPoint x: 386, endPoint y: 47, distance: 82.2
click at [386, 47] on div at bounding box center [390, 76] width 94 height 209
drag, startPoint x: 383, startPoint y: 123, endPoint x: 386, endPoint y: 62, distance: 61.2
click at [386, 62] on div at bounding box center [390, 76] width 94 height 209
drag, startPoint x: 379, startPoint y: 139, endPoint x: 392, endPoint y: 47, distance: 93.3
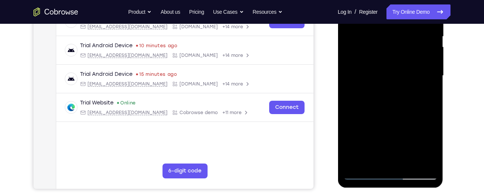
click at [392, 47] on div at bounding box center [390, 76] width 94 height 209
drag, startPoint x: 383, startPoint y: 123, endPoint x: 388, endPoint y: 72, distance: 50.9
click at [388, 72] on div at bounding box center [390, 76] width 94 height 209
drag, startPoint x: 383, startPoint y: 120, endPoint x: 388, endPoint y: 29, distance: 91.8
click at [388, 29] on div at bounding box center [390, 76] width 94 height 209
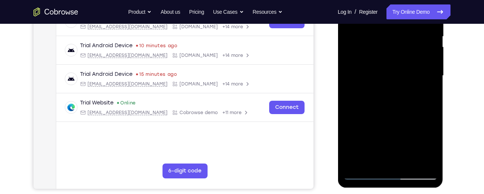
drag, startPoint x: 377, startPoint y: 122, endPoint x: 380, endPoint y: 52, distance: 70.5
click at [380, 52] on div at bounding box center [390, 76] width 94 height 209
drag, startPoint x: 380, startPoint y: 103, endPoint x: 379, endPoint y: 34, distance: 68.5
click at [379, 34] on div at bounding box center [390, 76] width 94 height 209
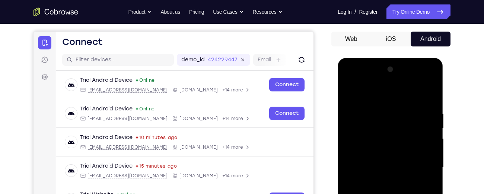
scroll to position [64, 0]
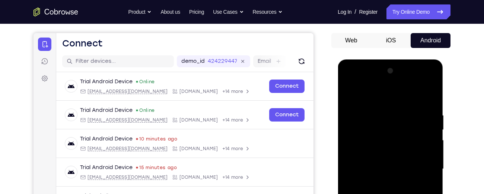
click at [431, 94] on div at bounding box center [390, 169] width 94 height 209
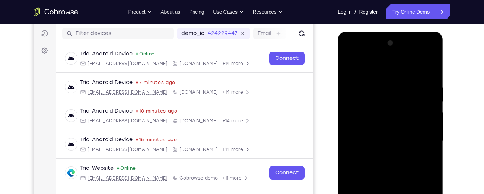
click at [352, 86] on div at bounding box center [390, 141] width 94 height 209
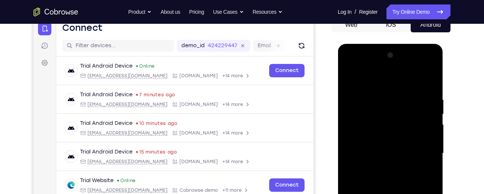
drag, startPoint x: 377, startPoint y: 94, endPoint x: 372, endPoint y: 137, distance: 43.5
click at [372, 137] on div at bounding box center [390, 154] width 94 height 209
click at [356, 100] on div at bounding box center [390, 154] width 94 height 209
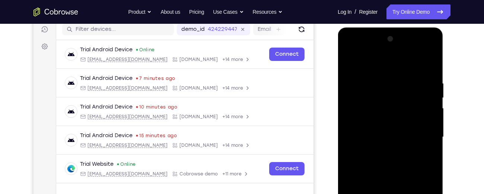
scroll to position [95, 0]
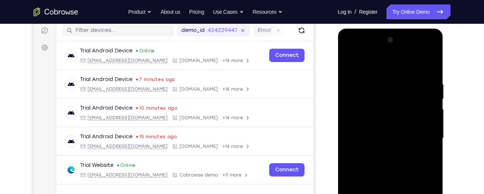
click at [349, 63] on div at bounding box center [390, 138] width 94 height 209
drag, startPoint x: 374, startPoint y: 127, endPoint x: 371, endPoint y: 71, distance: 56.3
click at [371, 71] on div at bounding box center [390, 138] width 94 height 209
drag, startPoint x: 366, startPoint y: 134, endPoint x: 370, endPoint y: 76, distance: 58.6
click at [370, 76] on div at bounding box center [390, 138] width 94 height 209
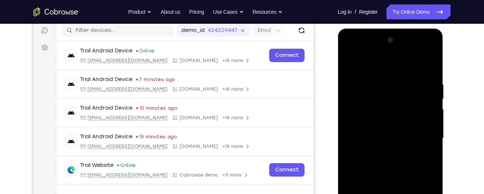
drag, startPoint x: 367, startPoint y: 127, endPoint x: 371, endPoint y: 71, distance: 56.3
click at [371, 71] on div at bounding box center [390, 138] width 94 height 209
drag, startPoint x: 363, startPoint y: 141, endPoint x: 371, endPoint y: 80, distance: 61.5
click at [371, 80] on div at bounding box center [390, 138] width 94 height 209
drag, startPoint x: 364, startPoint y: 137, endPoint x: 366, endPoint y: 86, distance: 51.1
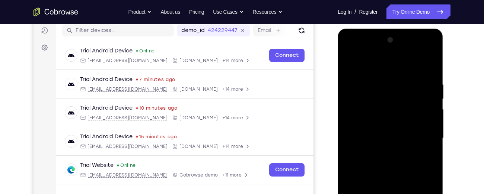
click at [366, 86] on div at bounding box center [390, 138] width 94 height 209
drag, startPoint x: 367, startPoint y: 138, endPoint x: 368, endPoint y: 76, distance: 61.5
click at [368, 76] on div at bounding box center [390, 138] width 94 height 209
drag, startPoint x: 360, startPoint y: 133, endPoint x: 377, endPoint y: 54, distance: 80.8
click at [377, 54] on div at bounding box center [390, 138] width 94 height 209
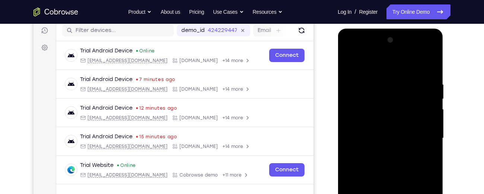
drag, startPoint x: 368, startPoint y: 126, endPoint x: 369, endPoint y: 71, distance: 54.8
click at [369, 71] on div at bounding box center [390, 138] width 94 height 209
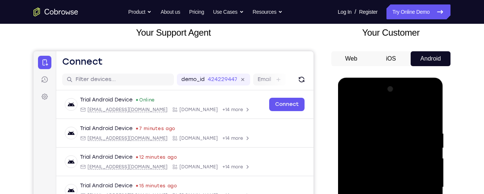
scroll to position [45, 0]
click at [355, 112] on div at bounding box center [390, 188] width 94 height 209
click at [431, 99] on div at bounding box center [390, 188] width 94 height 209
click at [431, 101] on div at bounding box center [390, 188] width 94 height 209
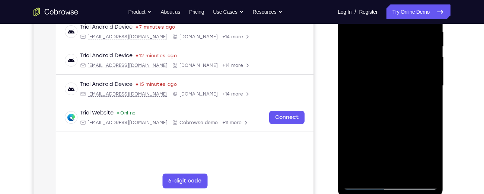
scroll to position [147, 0]
click at [386, 113] on div at bounding box center [390, 85] width 94 height 209
drag, startPoint x: 386, startPoint y: 103, endPoint x: 386, endPoint y: 113, distance: 10.1
click at [386, 113] on div at bounding box center [390, 85] width 94 height 209
click at [433, 116] on div at bounding box center [390, 85] width 94 height 209
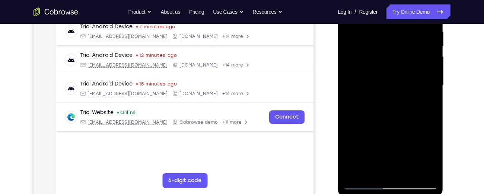
click at [433, 116] on div at bounding box center [390, 85] width 94 height 209
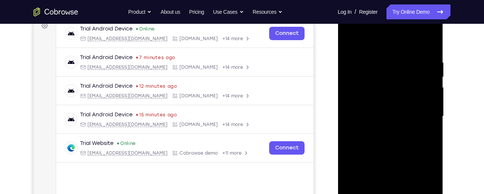
scroll to position [116, 0]
click at [377, 56] on div at bounding box center [390, 117] width 94 height 209
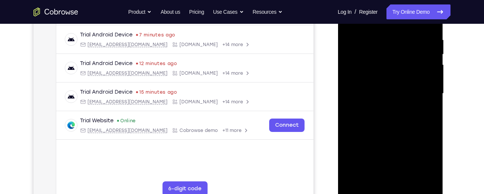
scroll to position [140, 0]
click at [429, 112] on div at bounding box center [390, 93] width 94 height 209
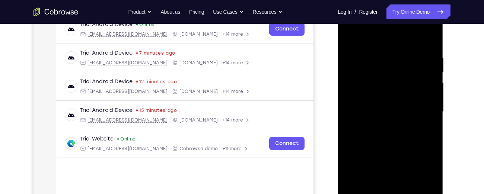
click at [418, 123] on div at bounding box center [390, 112] width 94 height 209
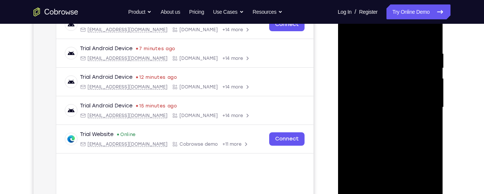
scroll to position [125, 0]
click at [418, 123] on div at bounding box center [390, 108] width 94 height 209
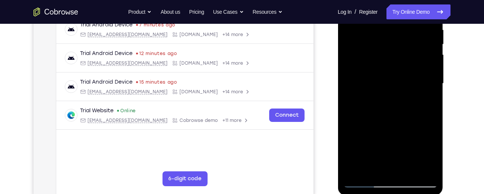
scroll to position [151, 0]
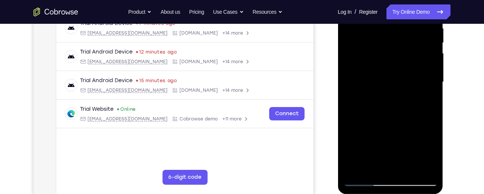
click at [424, 107] on div at bounding box center [390, 82] width 94 height 209
click at [365, 118] on div at bounding box center [390, 82] width 94 height 209
click at [349, 119] on div at bounding box center [390, 82] width 94 height 209
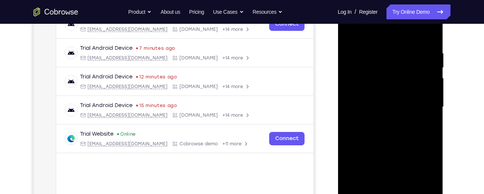
scroll to position [125, 0]
click at [415, 106] on div at bounding box center [390, 108] width 94 height 209
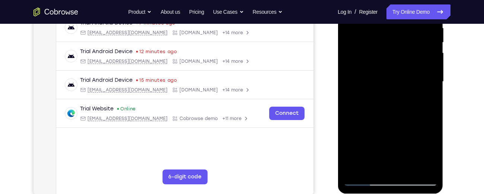
scroll to position [155, 0]
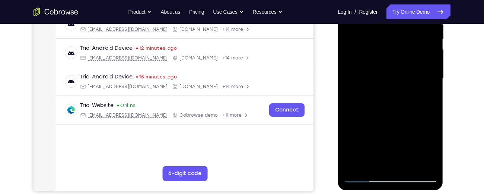
click at [431, 162] on div at bounding box center [390, 78] width 94 height 209
click at [421, 66] on div at bounding box center [390, 78] width 94 height 209
click at [422, 57] on div at bounding box center [390, 78] width 94 height 209
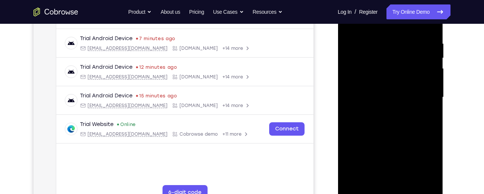
scroll to position [135, 0]
click at [420, 99] on div at bounding box center [390, 98] width 94 height 209
click at [425, 117] on div at bounding box center [390, 98] width 94 height 209
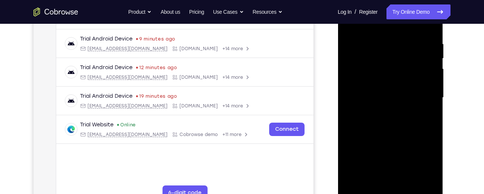
click at [425, 117] on div at bounding box center [390, 98] width 94 height 209
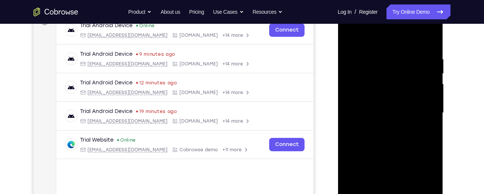
scroll to position [120, 0]
click at [425, 117] on div at bounding box center [390, 113] width 94 height 209
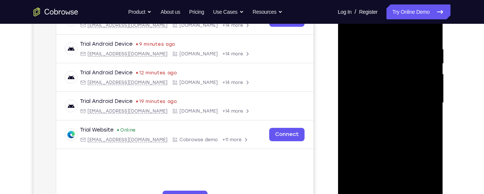
scroll to position [130, 0]
click at [425, 112] on div at bounding box center [390, 103] width 94 height 209
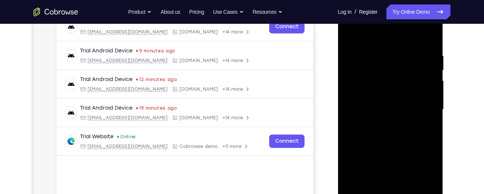
scroll to position [123, 0]
click at [425, 112] on div at bounding box center [390, 110] width 94 height 209
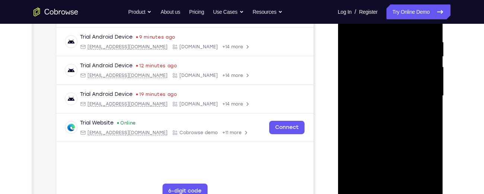
scroll to position [139, 0]
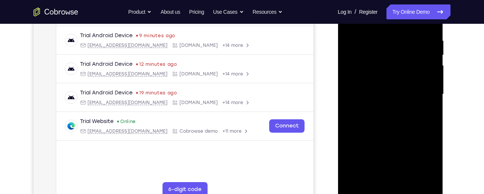
click at [352, 123] on div at bounding box center [390, 94] width 94 height 209
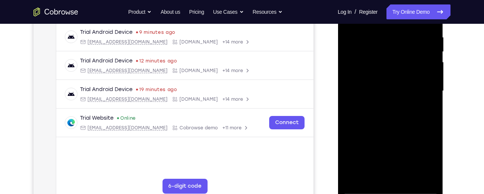
click at [415, 104] on div at bounding box center [390, 91] width 94 height 209
click at [356, 134] on div at bounding box center [390, 91] width 94 height 209
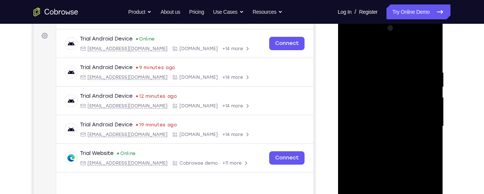
scroll to position [103, 0]
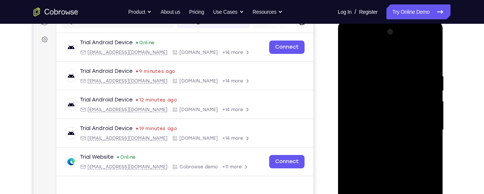
click at [420, 100] on div at bounding box center [390, 130] width 94 height 209
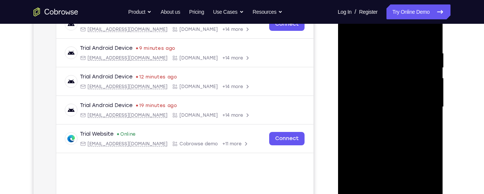
scroll to position [126, 0]
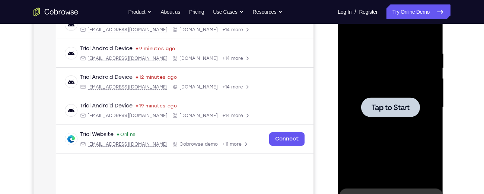
click at [382, 105] on span "Tap to Start" at bounding box center [390, 107] width 38 height 7
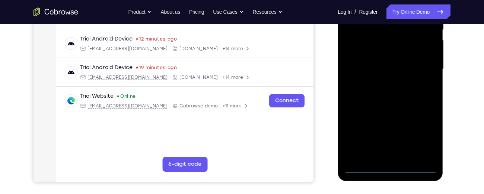
scroll to position [162, 0]
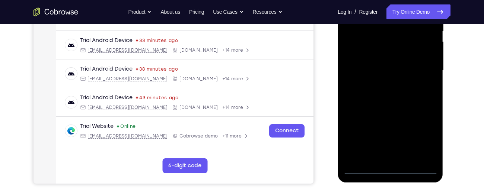
click at [390, 168] on div at bounding box center [390, 70] width 94 height 209
click at [426, 135] on div at bounding box center [390, 70] width 94 height 209
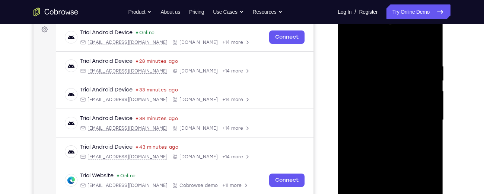
scroll to position [112, 0]
click at [350, 32] on div at bounding box center [390, 120] width 94 height 209
click at [421, 123] on div at bounding box center [390, 120] width 94 height 209
click at [384, 132] on div at bounding box center [390, 120] width 94 height 209
click at [390, 112] on div at bounding box center [390, 120] width 94 height 209
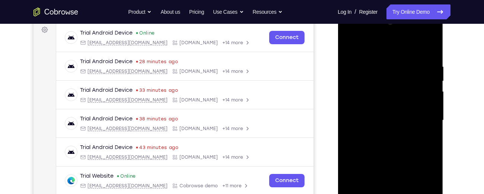
click at [379, 105] on div at bounding box center [390, 120] width 94 height 209
click at [380, 121] on div at bounding box center [390, 120] width 94 height 209
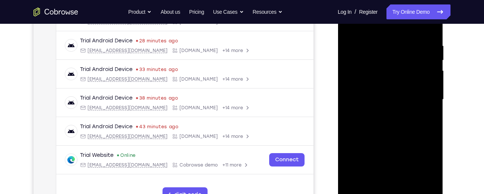
scroll to position [134, 0]
click at [382, 133] on div at bounding box center [390, 99] width 94 height 209
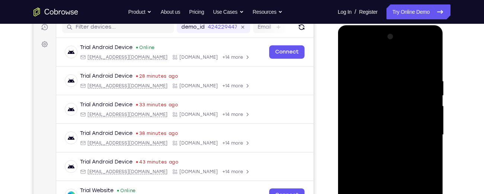
scroll to position [98, 0]
click at [381, 80] on div at bounding box center [390, 135] width 94 height 209
click at [421, 63] on div at bounding box center [390, 135] width 94 height 209
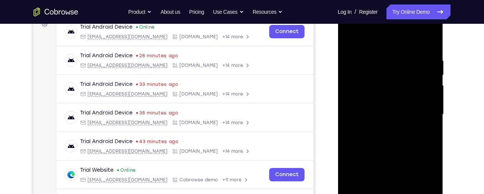
scroll to position [119, 0]
click at [430, 105] on div at bounding box center [390, 114] width 94 height 209
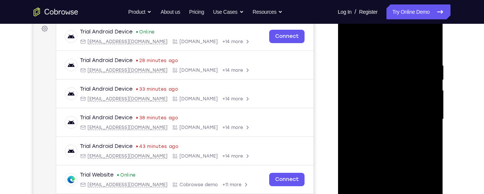
scroll to position [115, 0]
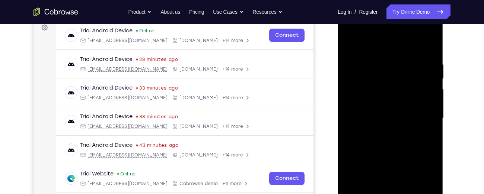
click at [430, 105] on div at bounding box center [390, 118] width 94 height 209
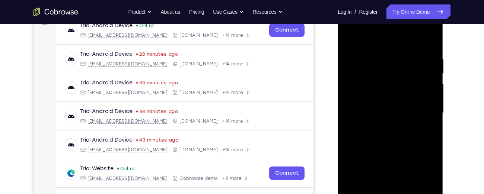
click at [430, 91] on div at bounding box center [390, 113] width 94 height 209
click at [429, 91] on div at bounding box center [390, 113] width 94 height 209
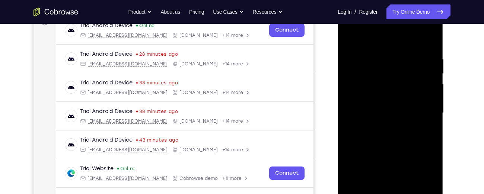
click at [429, 91] on div at bounding box center [390, 113] width 94 height 209
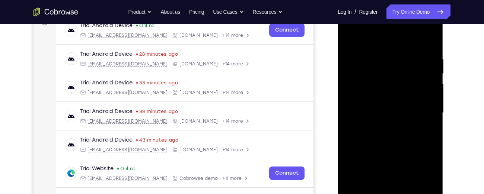
click at [429, 91] on div at bounding box center [390, 113] width 94 height 209
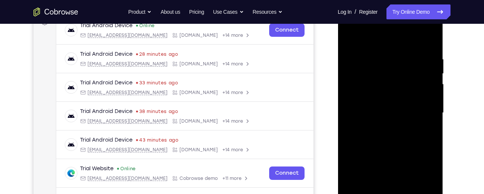
click at [429, 91] on div at bounding box center [390, 113] width 94 height 209
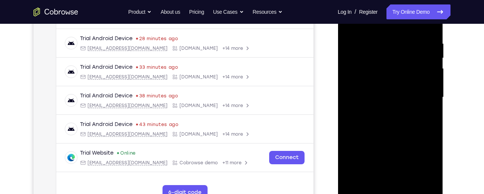
scroll to position [136, 0]
click at [429, 91] on div at bounding box center [390, 97] width 94 height 209
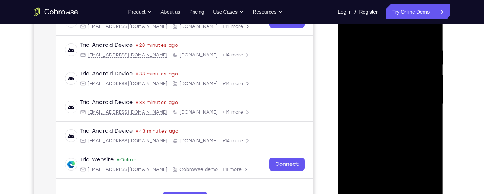
click at [429, 91] on div at bounding box center [390, 104] width 94 height 209
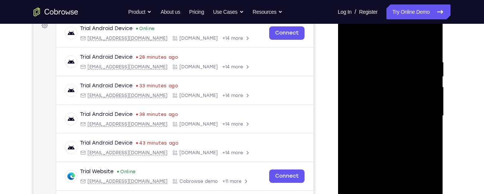
scroll to position [117, 0]
click at [429, 91] on div at bounding box center [390, 116] width 94 height 209
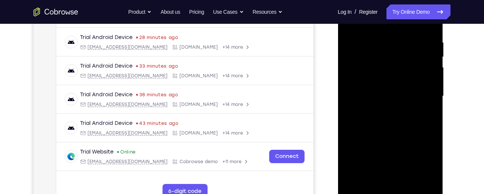
scroll to position [142, 0]
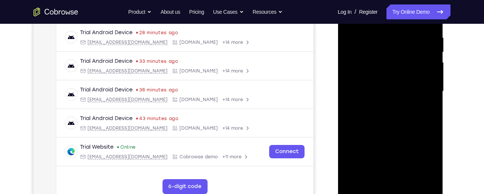
click at [429, 91] on div at bounding box center [390, 91] width 94 height 209
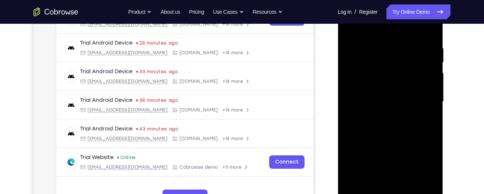
scroll to position [131, 0]
click at [428, 94] on div at bounding box center [390, 102] width 94 height 209
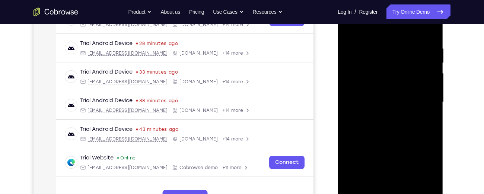
click at [428, 94] on div at bounding box center [390, 102] width 94 height 209
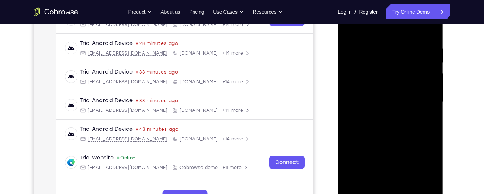
click at [428, 94] on div at bounding box center [390, 102] width 94 height 209
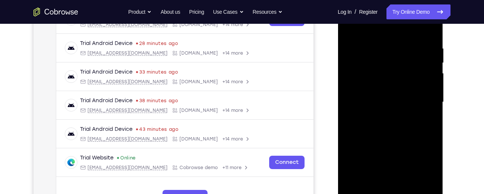
click at [428, 94] on div at bounding box center [390, 102] width 94 height 209
click at [361, 104] on div at bounding box center [390, 102] width 94 height 209
click at [414, 89] on div at bounding box center [390, 102] width 94 height 209
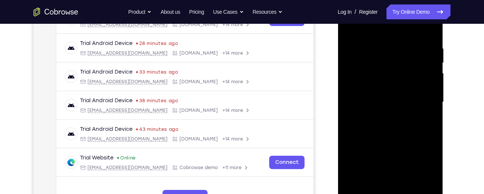
click at [414, 89] on div at bounding box center [390, 102] width 94 height 209
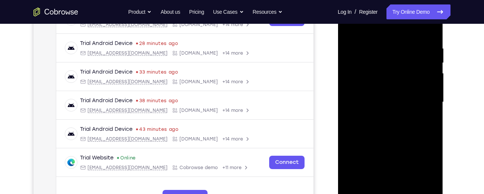
click at [426, 28] on div at bounding box center [390, 102] width 94 height 209
drag, startPoint x: 392, startPoint y: 134, endPoint x: 399, endPoint y: 25, distance: 109.3
click at [399, 25] on div at bounding box center [390, 102] width 94 height 209
drag, startPoint x: 393, startPoint y: 116, endPoint x: 388, endPoint y: 25, distance: 90.7
click at [388, 25] on div at bounding box center [390, 102] width 94 height 209
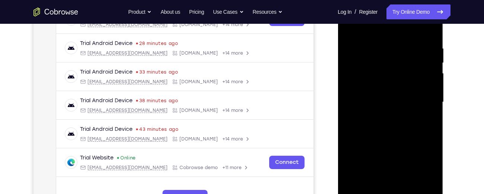
drag, startPoint x: 381, startPoint y: 112, endPoint x: 383, endPoint y: 24, distance: 88.3
click at [383, 24] on div at bounding box center [390, 102] width 94 height 209
drag, startPoint x: 383, startPoint y: 24, endPoint x: 383, endPoint y: -9, distance: 33.1
click at [383, 0] on html "Online web based iOS Simulators and Android Emulators. Run iPhone, iPad, Mobile…" at bounding box center [391, 104] width 106 height 223
drag, startPoint x: 390, startPoint y: 132, endPoint x: 385, endPoint y: 75, distance: 57.6
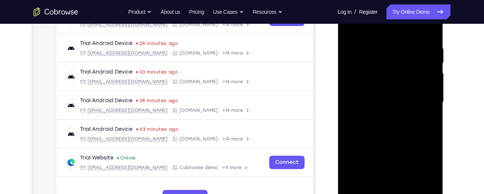
click at [385, 75] on div at bounding box center [390, 102] width 94 height 209
click at [432, 97] on div at bounding box center [390, 102] width 94 height 209
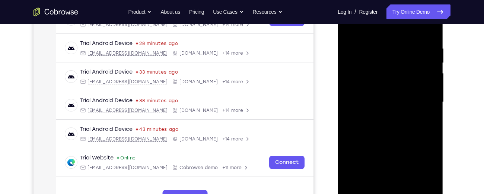
click at [432, 97] on div at bounding box center [390, 102] width 94 height 209
drag, startPoint x: 367, startPoint y: 158, endPoint x: 389, endPoint y: 31, distance: 128.6
click at [389, 31] on div at bounding box center [390, 102] width 94 height 209
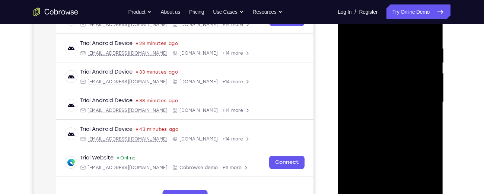
drag, startPoint x: 380, startPoint y: 104, endPoint x: 380, endPoint y: 56, distance: 47.7
click at [380, 56] on div at bounding box center [390, 102] width 94 height 209
click at [430, 91] on div at bounding box center [390, 102] width 94 height 209
drag, startPoint x: 397, startPoint y: 129, endPoint x: 399, endPoint y: 13, distance: 116.6
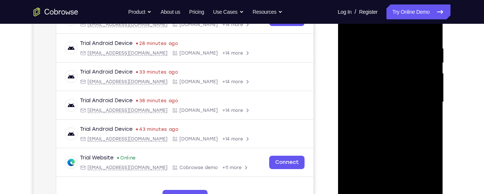
click at [399, 13] on div at bounding box center [390, 102] width 94 height 209
drag, startPoint x: 388, startPoint y: 141, endPoint x: 386, endPoint y: 106, distance: 34.7
click at [386, 106] on div at bounding box center [390, 102] width 94 height 209
click at [432, 99] on div at bounding box center [390, 102] width 94 height 209
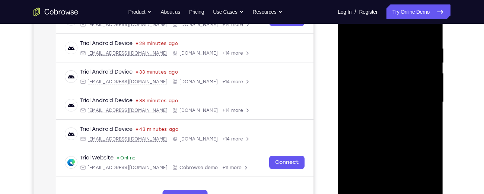
click at [388, 118] on div at bounding box center [390, 102] width 94 height 209
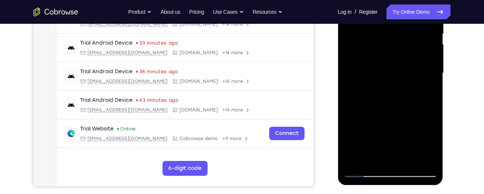
scroll to position [160, 0]
drag, startPoint x: 388, startPoint y: 132, endPoint x: 397, endPoint y: 49, distance: 83.5
click at [397, 49] on div at bounding box center [390, 73] width 94 height 209
drag, startPoint x: 389, startPoint y: 120, endPoint x: 396, endPoint y: 53, distance: 67.8
click at [396, 53] on div at bounding box center [390, 73] width 94 height 209
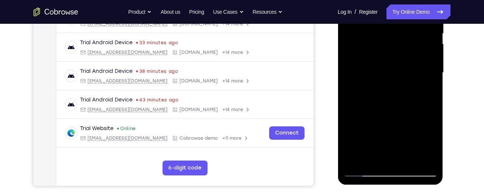
click at [431, 84] on div at bounding box center [390, 73] width 94 height 209
click at [386, 95] on div at bounding box center [390, 73] width 94 height 209
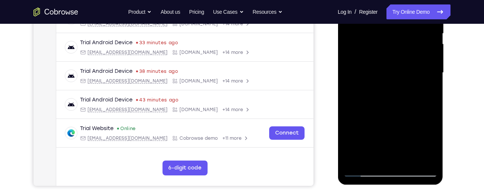
drag, startPoint x: 386, startPoint y: 95, endPoint x: 394, endPoint y: -3, distance: 97.9
click at [394, 0] on div at bounding box center [390, 73] width 94 height 209
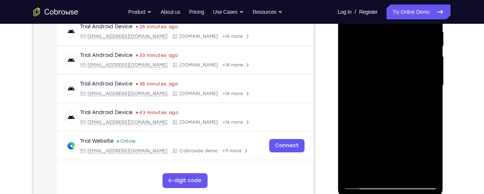
scroll to position [147, 0]
drag, startPoint x: 379, startPoint y: 114, endPoint x: 379, endPoint y: 51, distance: 62.9
click at [379, 51] on div at bounding box center [390, 86] width 94 height 209
drag, startPoint x: 377, startPoint y: 123, endPoint x: 384, endPoint y: 3, distance: 119.8
click at [384, 3] on div at bounding box center [390, 86] width 94 height 209
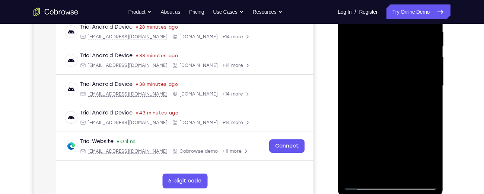
drag, startPoint x: 378, startPoint y: 132, endPoint x: 377, endPoint y: 73, distance: 58.5
click at [377, 73] on div at bounding box center [390, 86] width 94 height 209
click at [432, 116] on div at bounding box center [390, 86] width 94 height 209
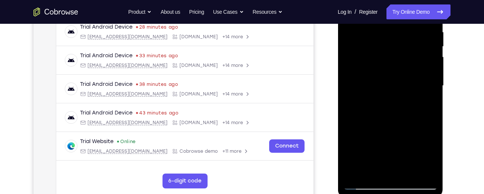
click at [432, 116] on div at bounding box center [390, 86] width 94 height 209
drag, startPoint x: 394, startPoint y: 139, endPoint x: 393, endPoint y: 42, distance: 97.2
click at [393, 42] on div at bounding box center [390, 86] width 94 height 209
drag, startPoint x: 375, startPoint y: 117, endPoint x: 372, endPoint y: 48, distance: 68.6
click at [372, 48] on div at bounding box center [390, 86] width 94 height 209
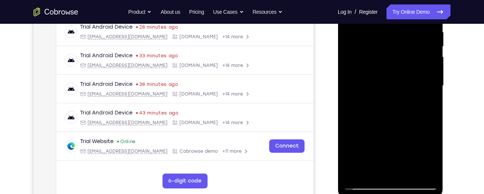
click at [432, 103] on div at bounding box center [390, 86] width 94 height 209
drag, startPoint x: 394, startPoint y: 137, endPoint x: 390, endPoint y: 36, distance: 101.0
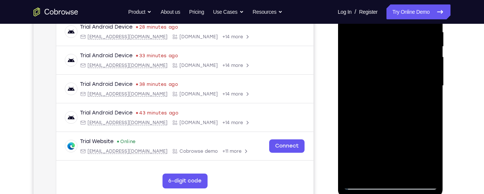
click at [390, 36] on div at bounding box center [390, 86] width 94 height 209
drag, startPoint x: 378, startPoint y: 132, endPoint x: 381, endPoint y: 64, distance: 67.9
click at [381, 64] on div at bounding box center [390, 86] width 94 height 209
click at [430, 98] on div at bounding box center [390, 86] width 94 height 209
click at [387, 110] on div at bounding box center [390, 86] width 94 height 209
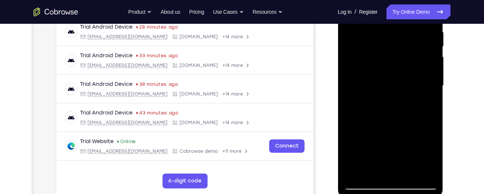
click at [387, 110] on div at bounding box center [390, 86] width 94 height 209
drag, startPoint x: 381, startPoint y: 125, endPoint x: 378, endPoint y: 48, distance: 77.2
click at [378, 48] on div at bounding box center [390, 86] width 94 height 209
drag, startPoint x: 376, startPoint y: 116, endPoint x: 385, endPoint y: 8, distance: 108.4
click at [385, 8] on div at bounding box center [390, 86] width 94 height 209
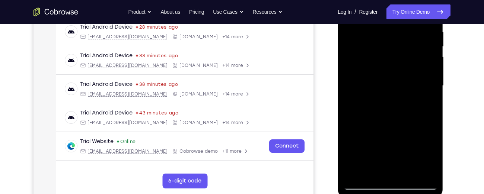
drag, startPoint x: 376, startPoint y: 116, endPoint x: 386, endPoint y: 8, distance: 108.1
click at [386, 8] on div at bounding box center [390, 86] width 94 height 209
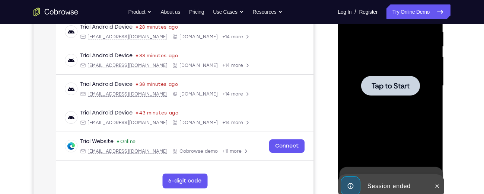
drag, startPoint x: 377, startPoint y: 126, endPoint x: 376, endPoint y: 86, distance: 39.9
